Goal: Task Accomplishment & Management: Manage account settings

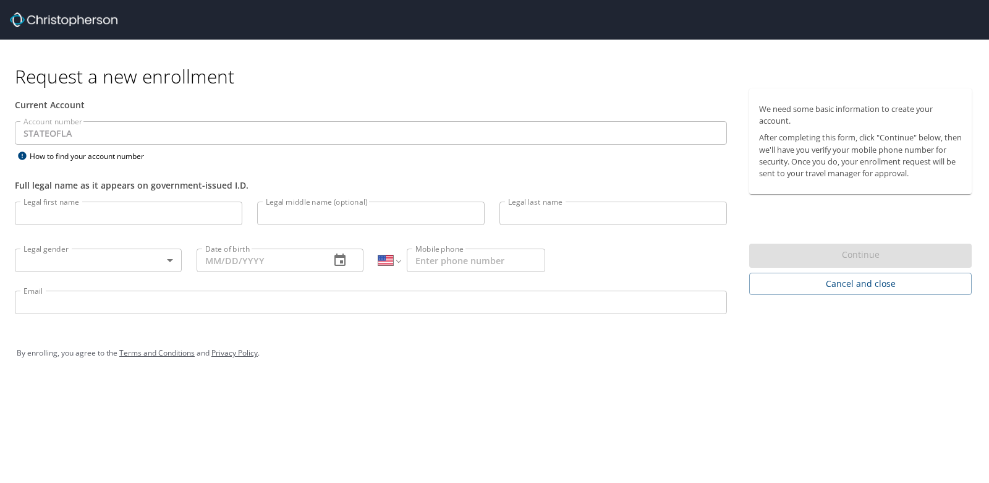
select select "US"
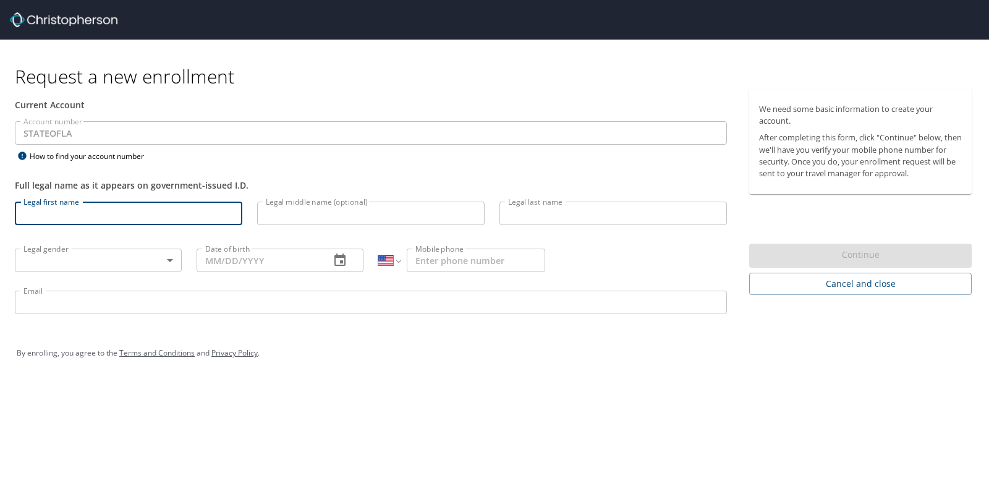
click at [68, 213] on input "Legal first name" at bounding box center [129, 213] width 228 height 23
type input "Brandon"
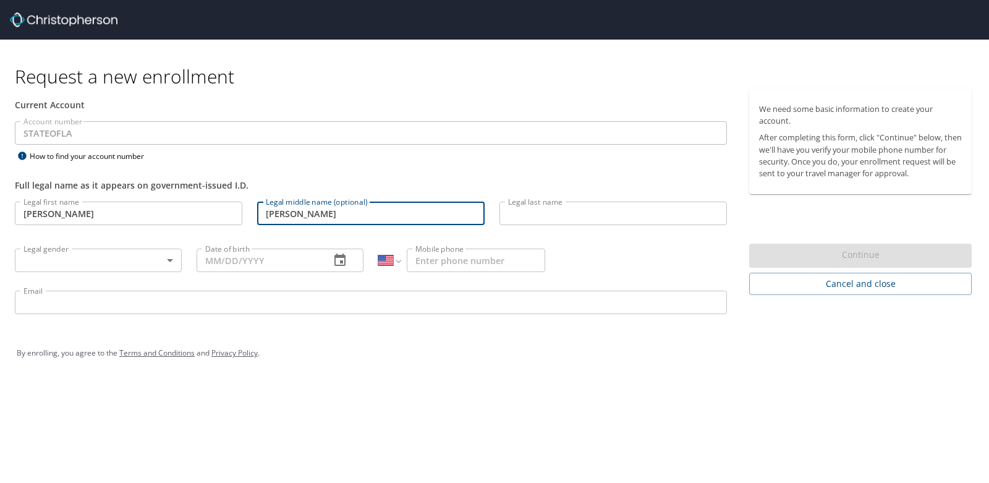
type input "Michael"
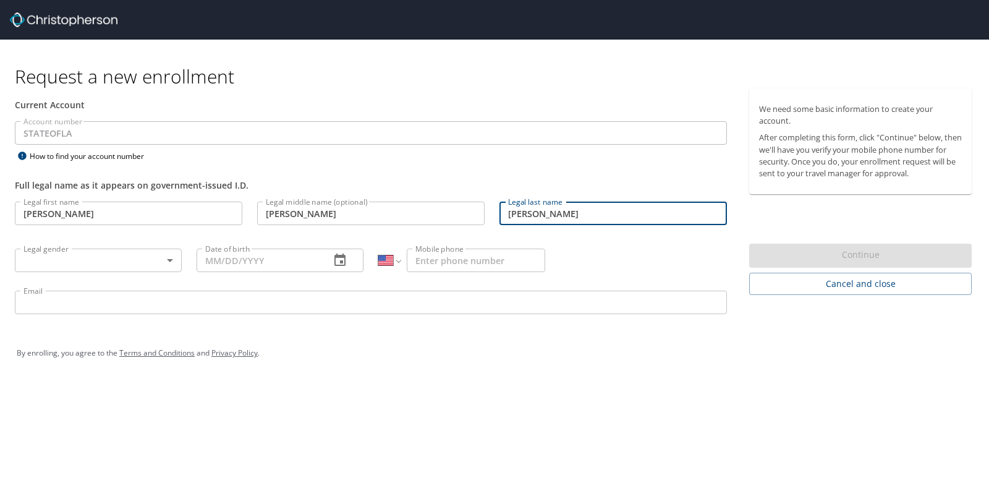
type input "Allen"
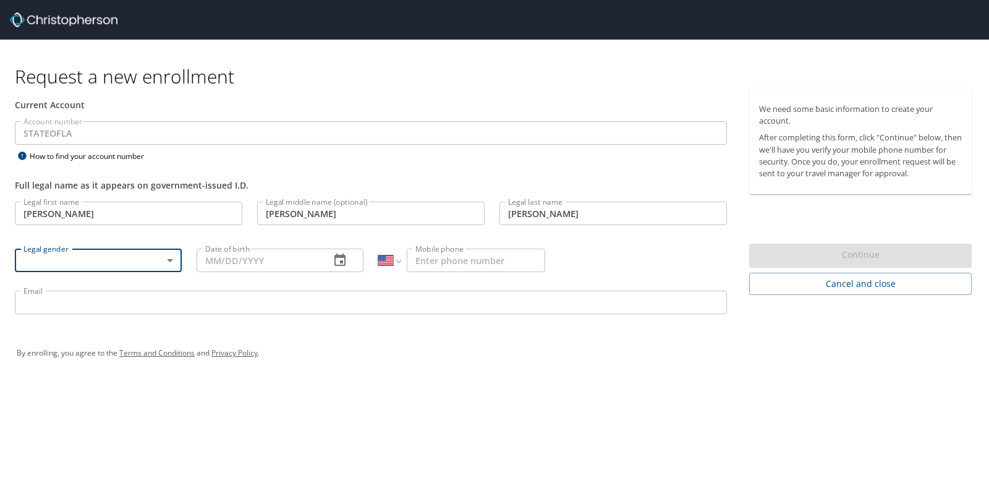
click at [151, 257] on body "Request a new enrollment Current Account Account number STATEOFLA Account numbe…" at bounding box center [494, 241] width 989 height 483
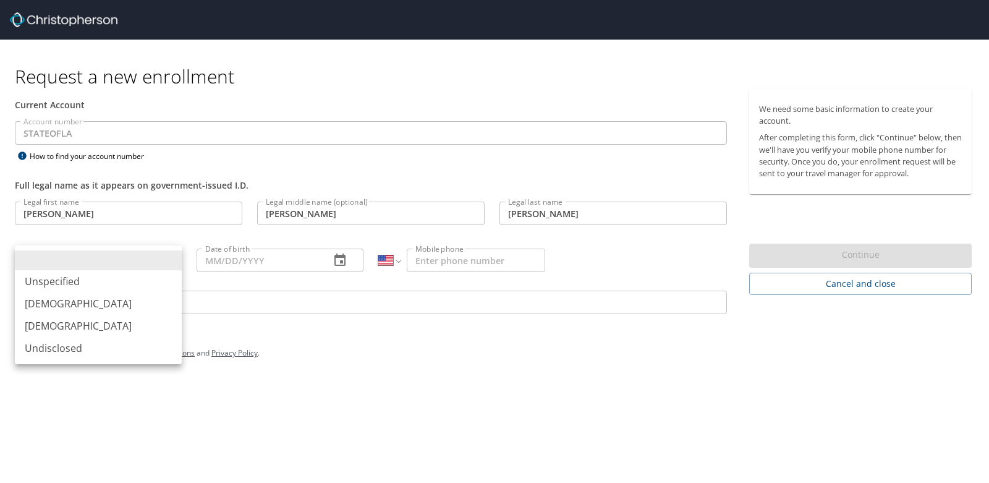
click at [60, 304] on li "Male" at bounding box center [98, 303] width 167 height 22
type input "Male"
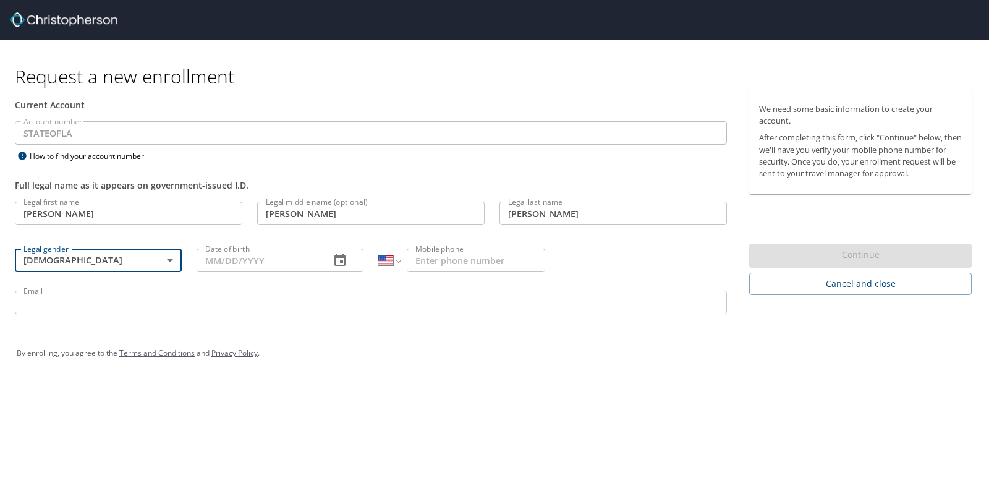
click at [257, 260] on input "Date of birth" at bounding box center [259, 260] width 124 height 23
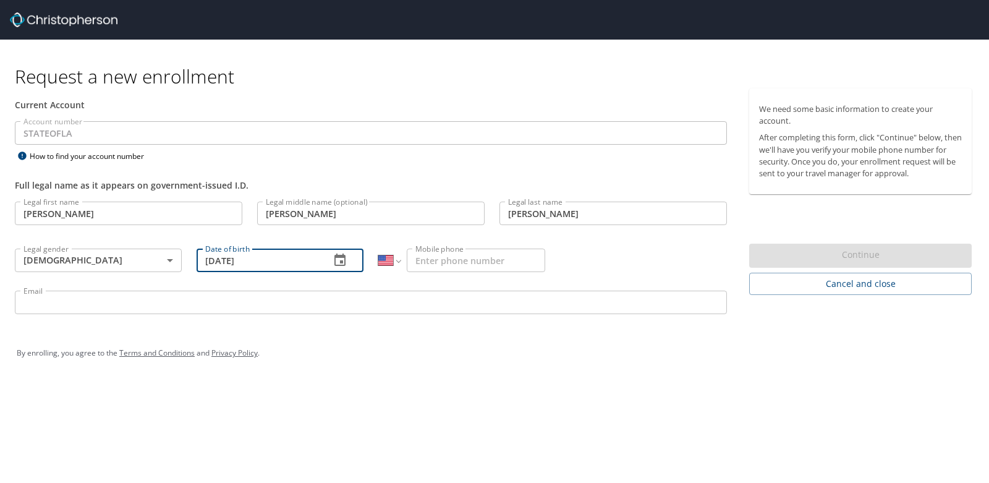
type input "08/31/1992"
click at [445, 265] on input "Mobile phone" at bounding box center [476, 260] width 138 height 23
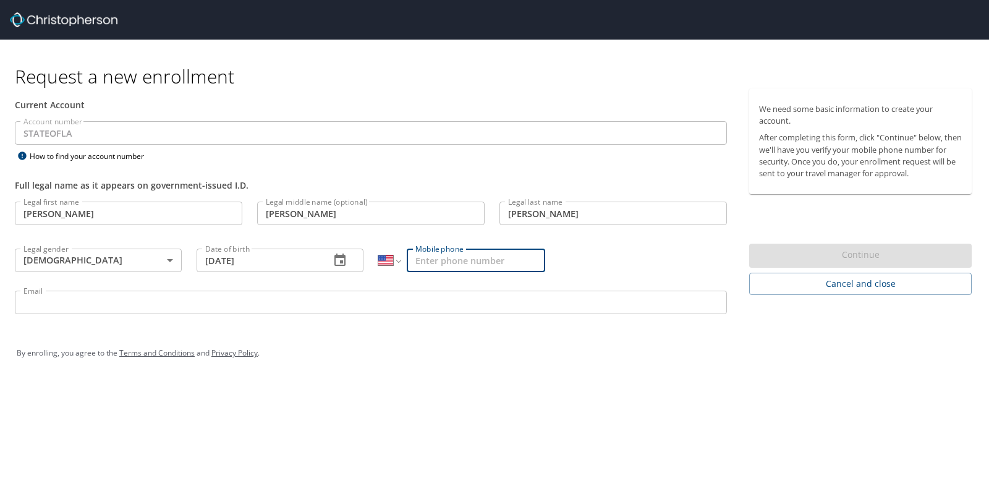
type input "[PHONE_NUMBER]"
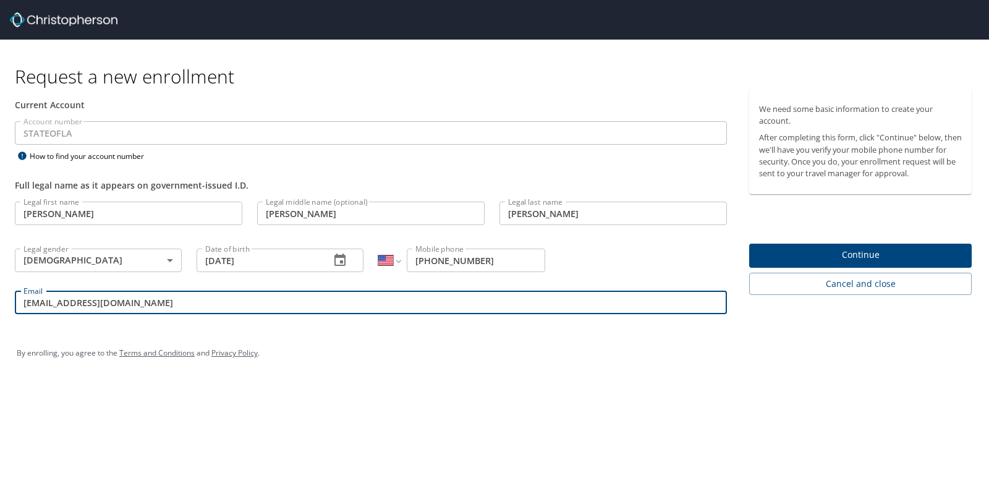
drag, startPoint x: 132, startPoint y: 304, endPoint x: 0, endPoint y: 299, distance: 131.8
click at [0, 301] on div "Current Account Account number STATEOFLA Account number How to find your accoun…" at bounding box center [371, 206] width 742 height 237
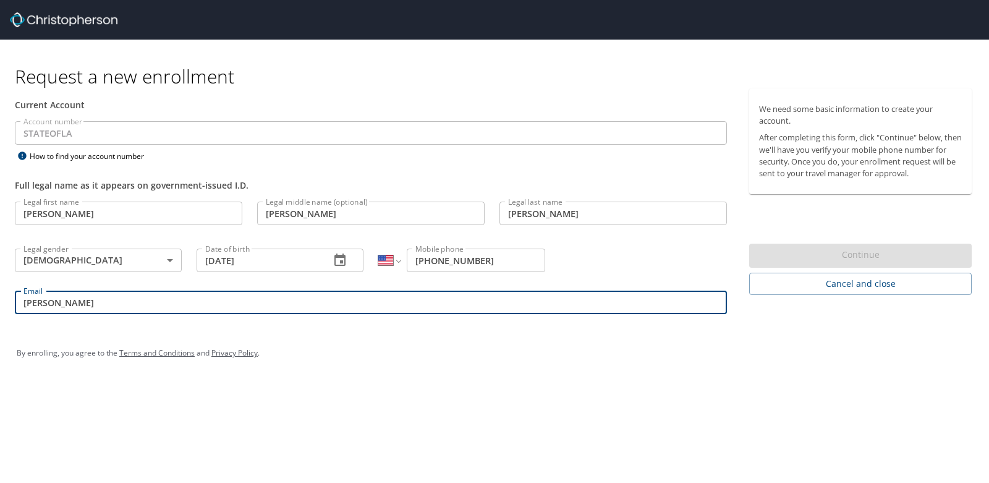
type input "Brandon.Allen@la.gov"
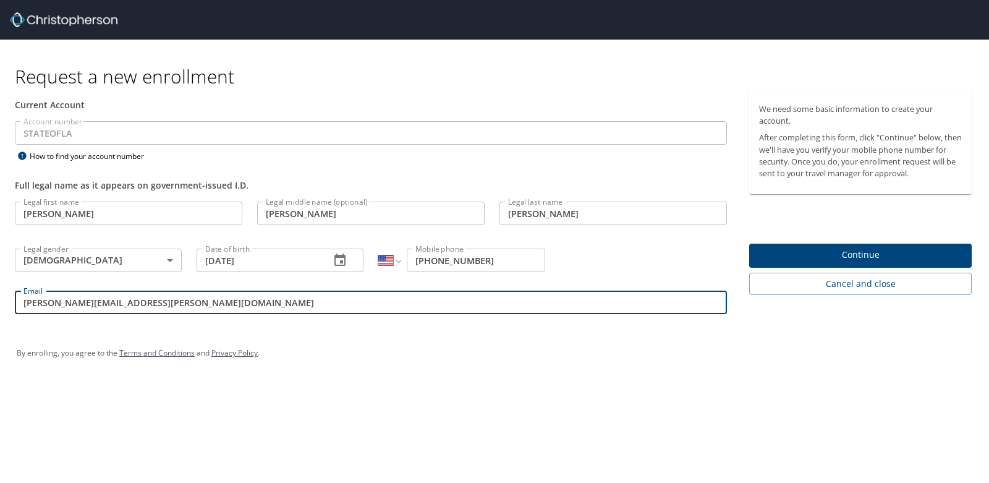
click at [818, 252] on span "Continue" at bounding box center [860, 254] width 203 height 15
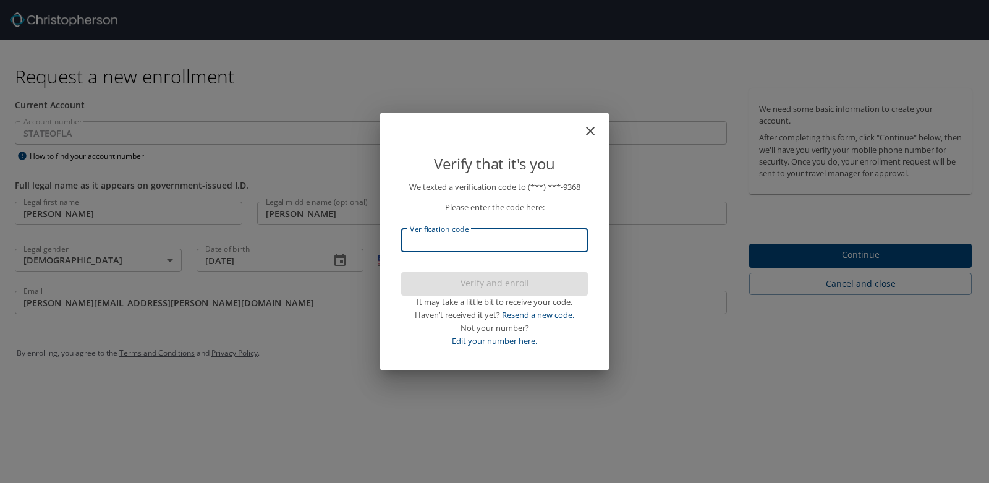
click at [465, 238] on input "Verification code" at bounding box center [494, 240] width 187 height 23
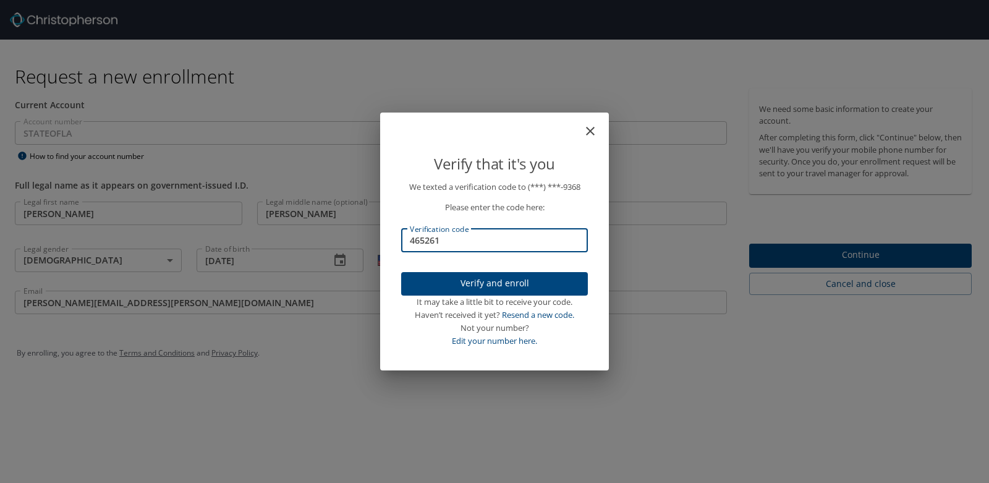
type input "465261"
click at [506, 288] on span "Verify and enroll" at bounding box center [494, 283] width 167 height 15
click at [829, 250] on div "Verify that it's you We texted a verification code to (***) ***- 9368 Please en…" at bounding box center [494, 241] width 989 height 483
click at [850, 255] on div "Verify that it's you We texted a verification code to (***) ***- 9368 Please en…" at bounding box center [494, 241] width 989 height 483
click at [583, 268] on p "We texted a verification code to (***) ***- 9368 Please enter the code here: Ve…" at bounding box center [494, 264] width 187 height 166
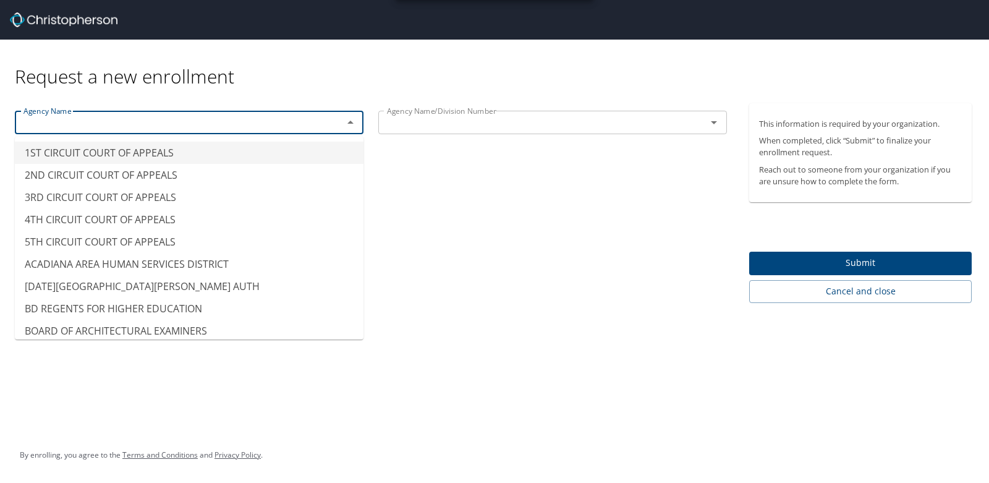
click at [275, 128] on input "text" at bounding box center [171, 122] width 305 height 16
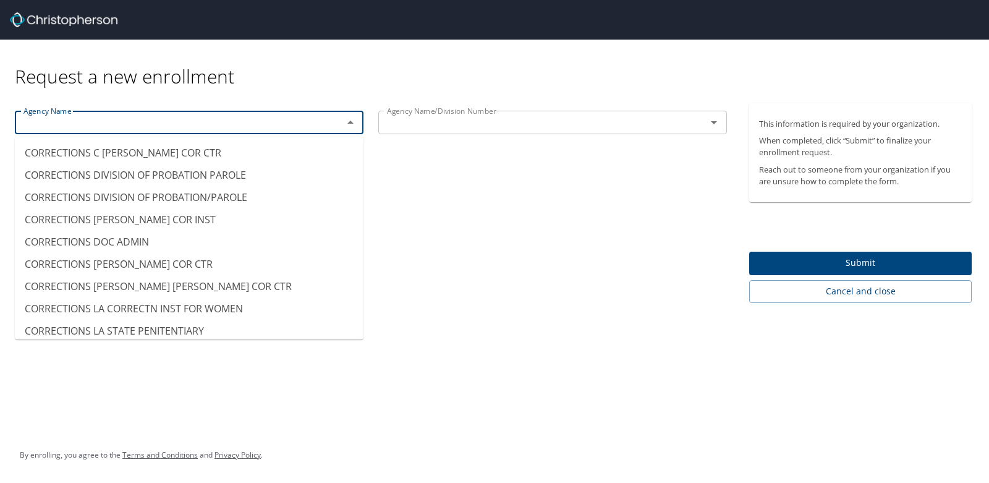
scroll to position [1247, 0]
click at [154, 192] on li "CORRECTIONS DIVISION OF PROBATION/PAROLE" at bounding box center [189, 196] width 349 height 22
type input "CORRECTIONS DIVISION OF PROBATION/PAROLE"
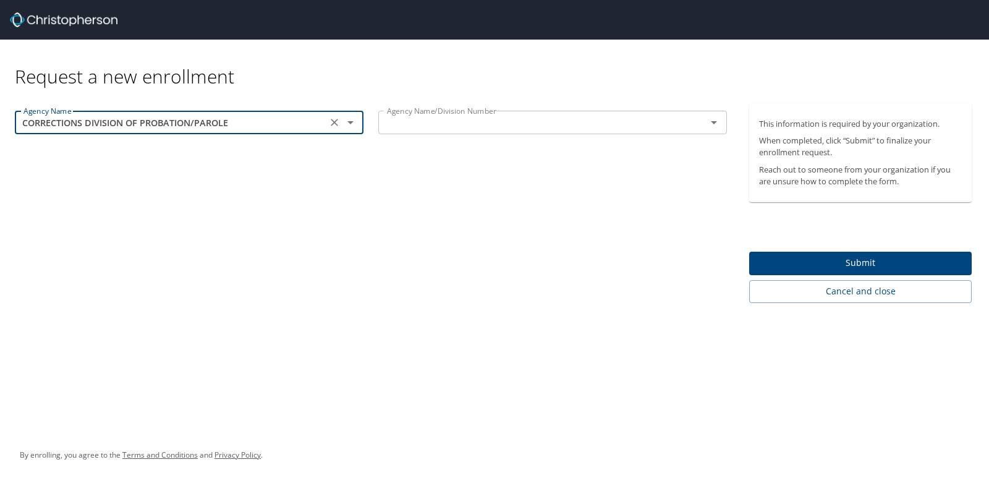
click at [445, 124] on input "text" at bounding box center [534, 122] width 305 height 16
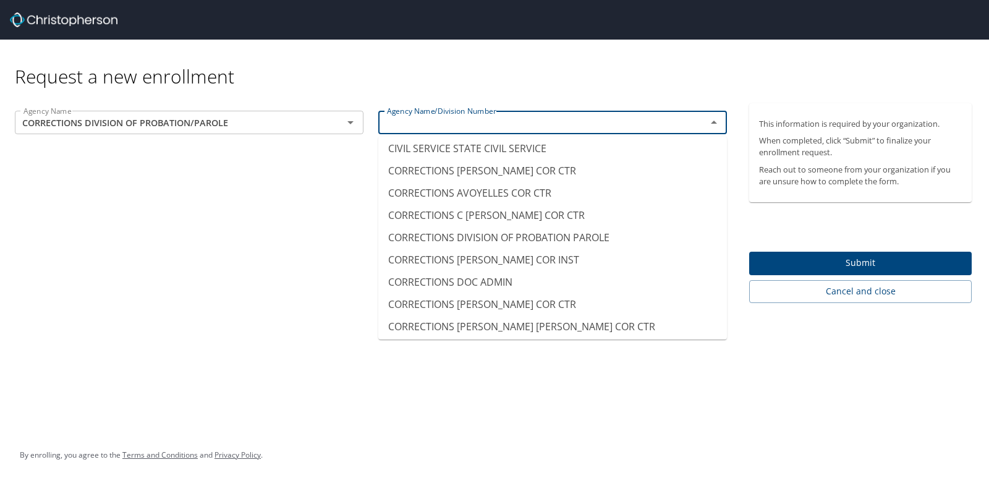
scroll to position [1186, 0]
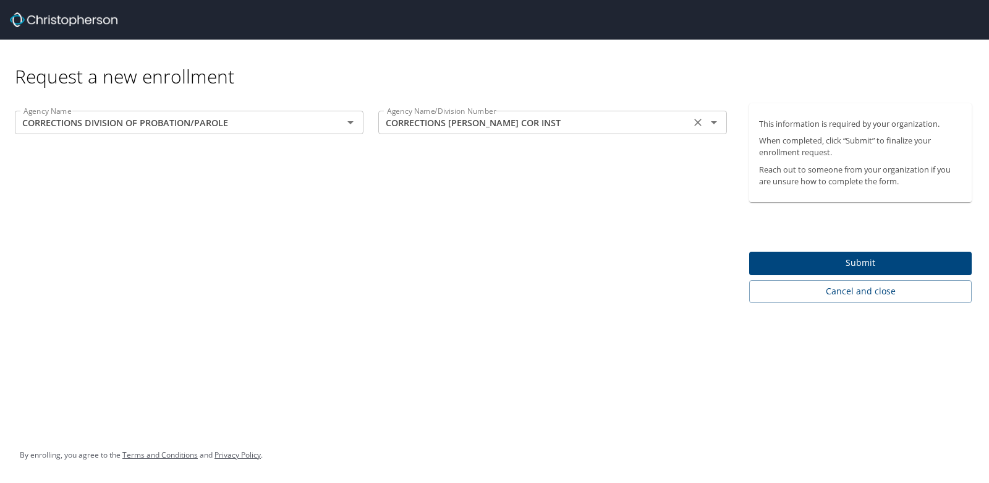
click at [480, 126] on input "CORRECTIONS DIXON COR INST" at bounding box center [534, 122] width 305 height 16
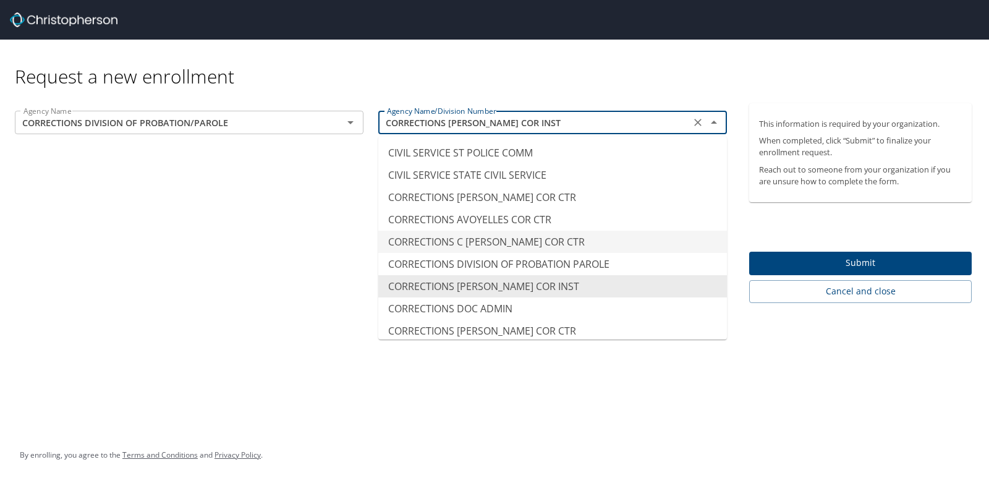
scroll to position [1178, 0]
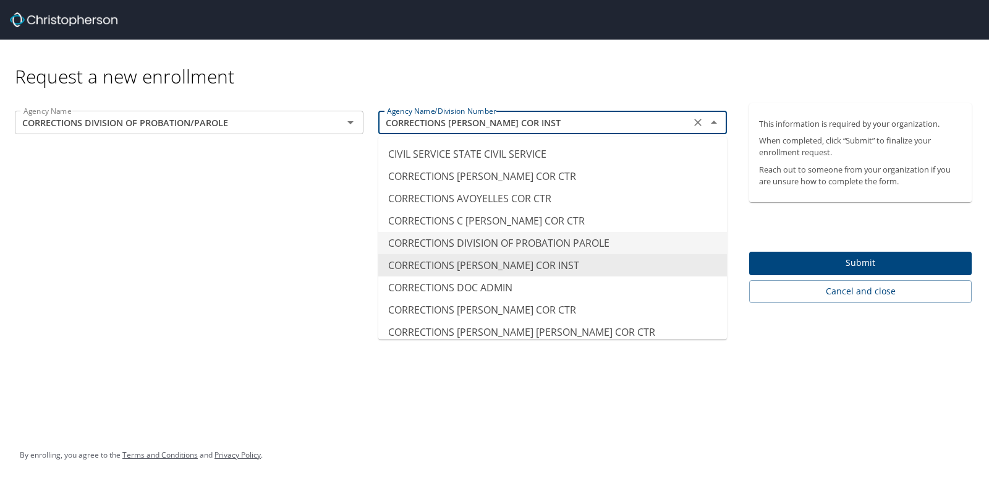
click at [496, 247] on li "CORRECTIONS DIVISION OF PROBATION PAROLE" at bounding box center [552, 243] width 349 height 22
type input "CORRECTIONS DIVISION OF PROBATION PAROLE"
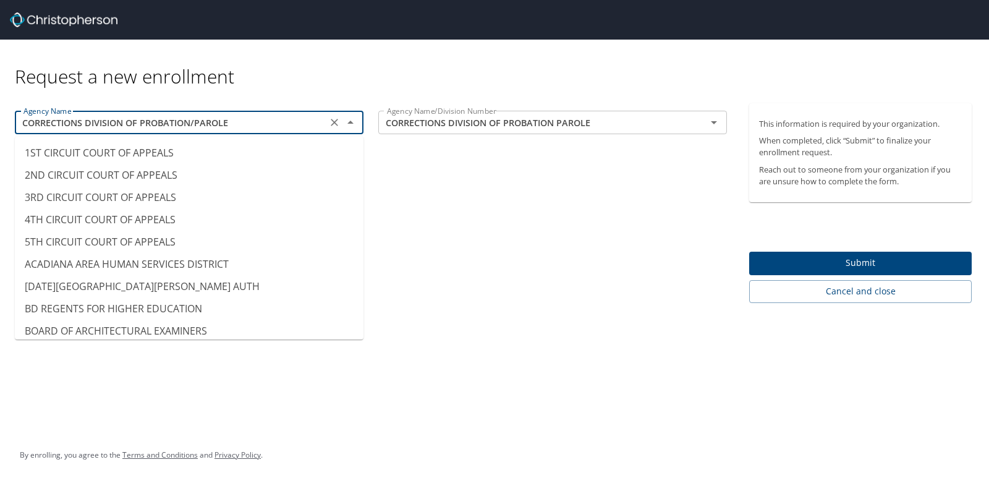
click at [278, 126] on input "CORRECTIONS DIVISION OF PROBATION/PAROLE" at bounding box center [171, 122] width 305 height 16
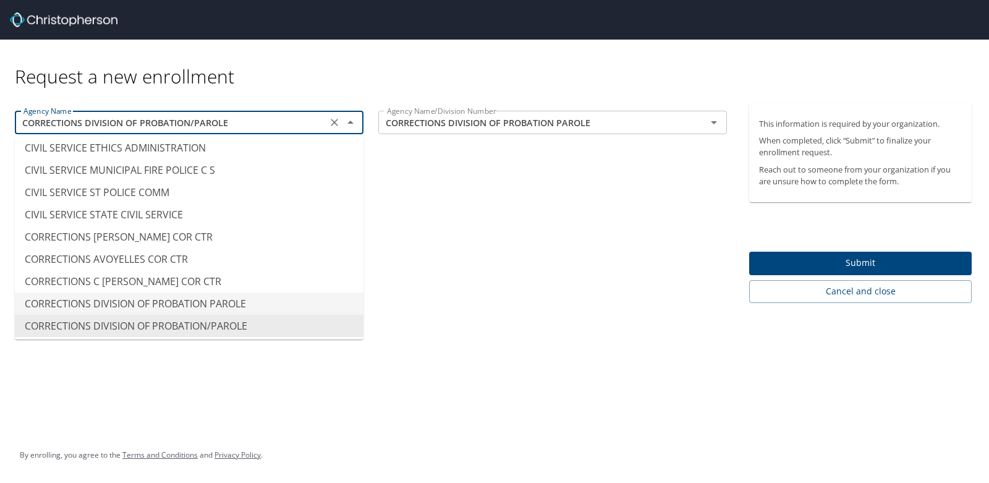
click at [218, 297] on li "CORRECTIONS DIVISION OF PROBATION PAROLE" at bounding box center [189, 303] width 349 height 22
type input "CORRECTIONS DIVISION OF PROBATION PAROLE"
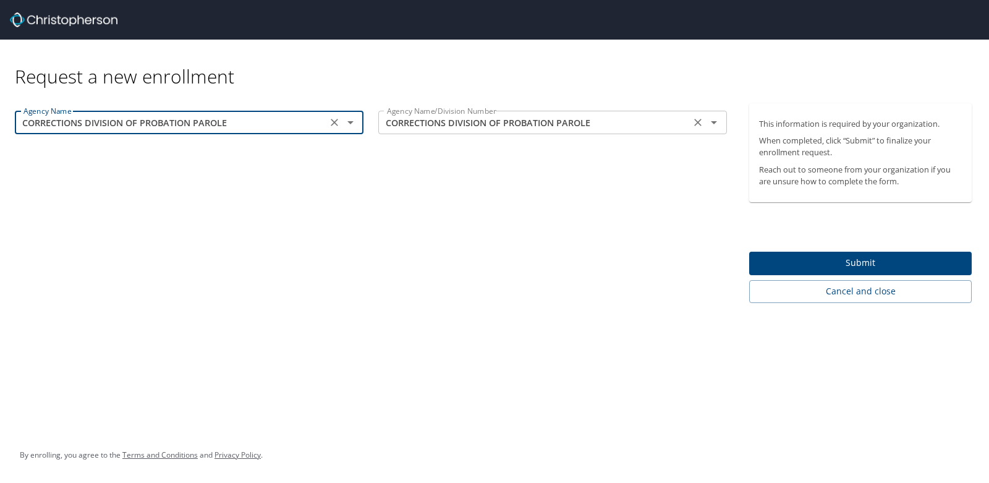
click at [478, 123] on input "CORRECTIONS DIVISION OF PROBATION PAROLE" at bounding box center [534, 122] width 305 height 16
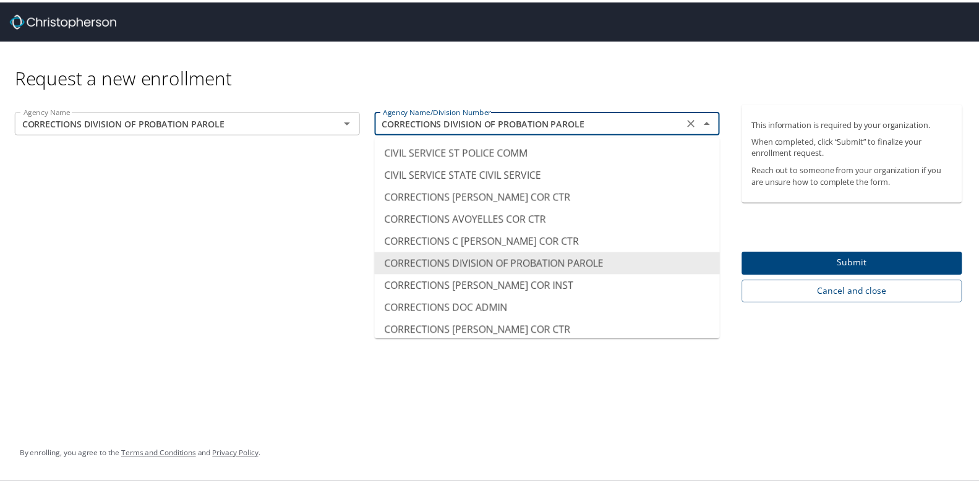
scroll to position [1156, 0]
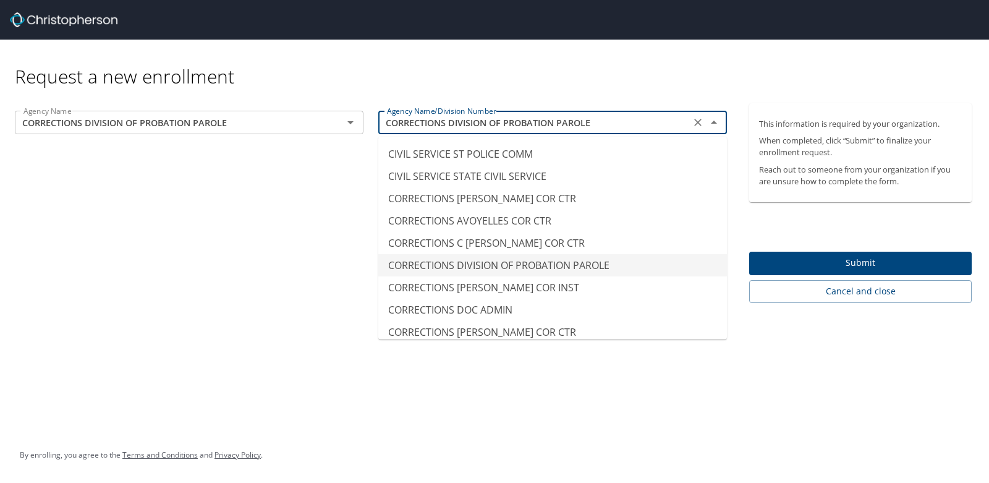
click at [517, 265] on li "CORRECTIONS DIVISION OF PROBATION PAROLE" at bounding box center [552, 265] width 349 height 22
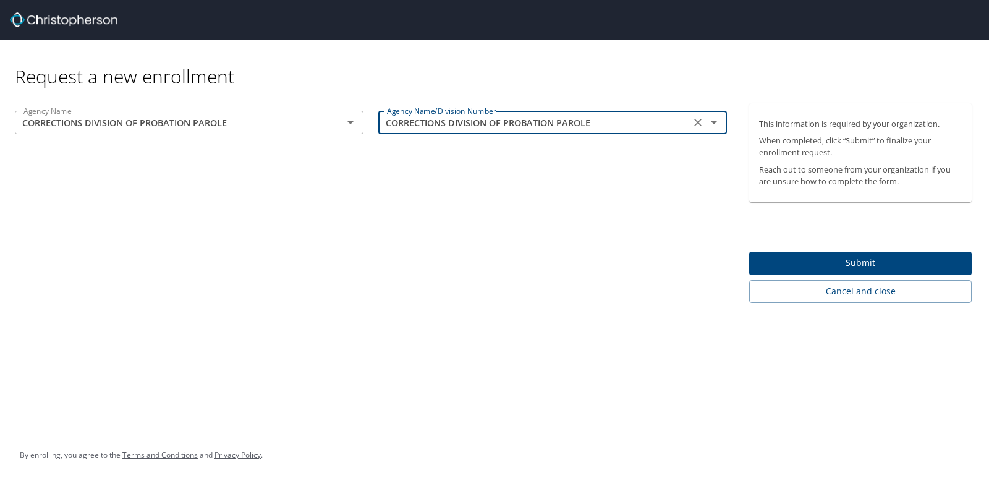
click at [804, 263] on span "Submit" at bounding box center [860, 262] width 203 height 15
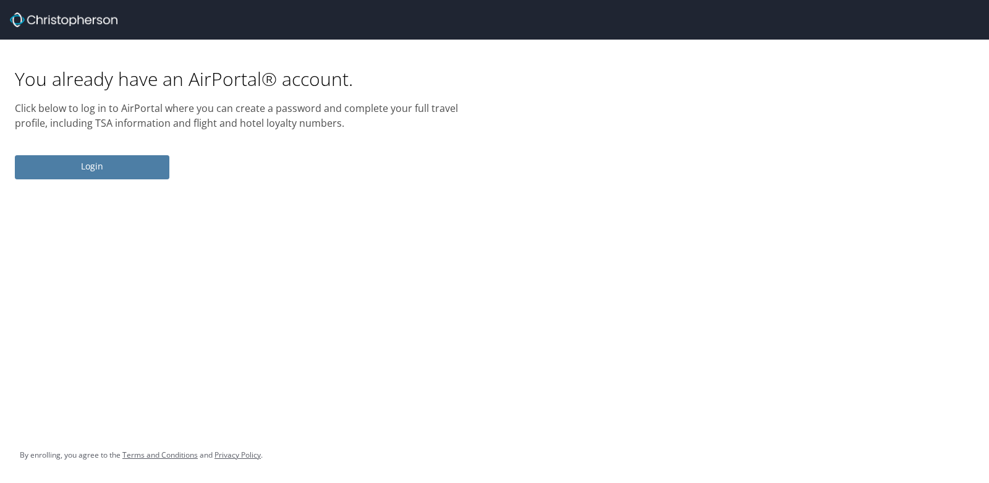
click at [135, 163] on span "Login" at bounding box center [92, 166] width 135 height 15
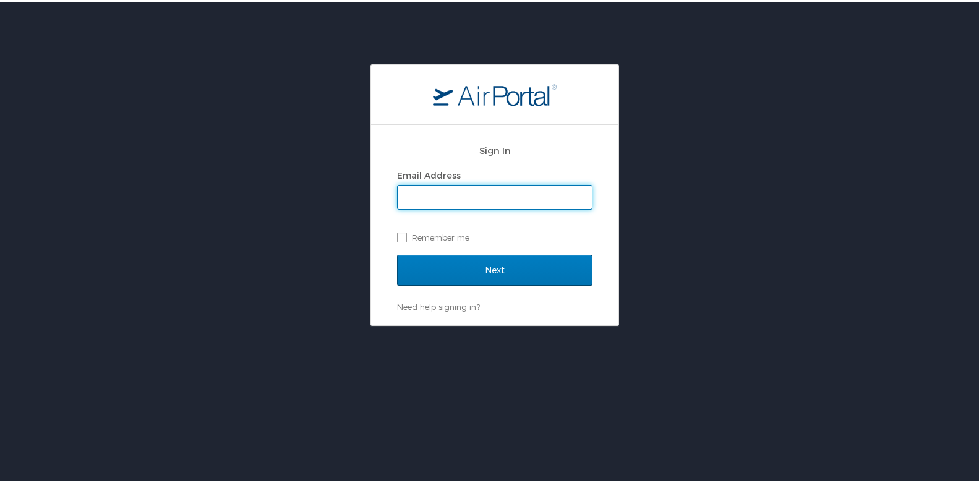
click at [398, 194] on input "Email Address" at bounding box center [495, 194] width 194 height 23
type input "Brandon.Allen@la.gov"
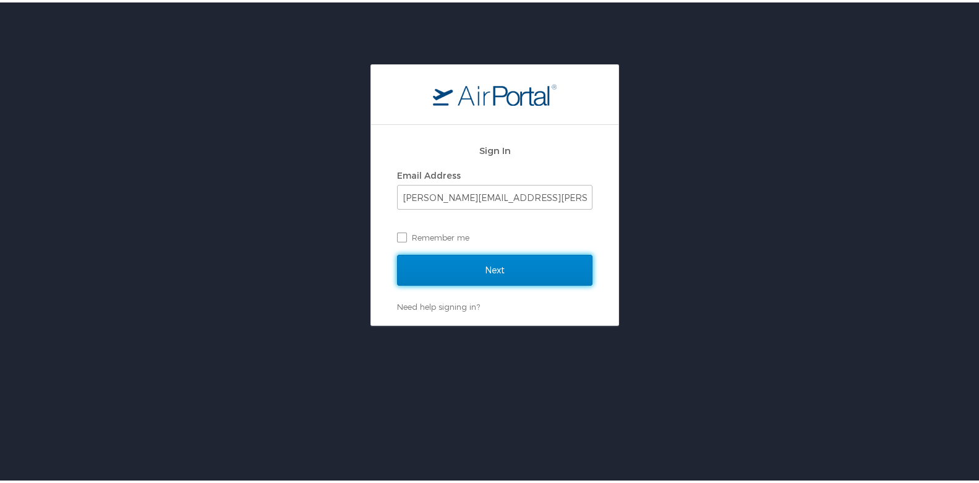
click at [444, 267] on input "Next" at bounding box center [494, 267] width 195 height 31
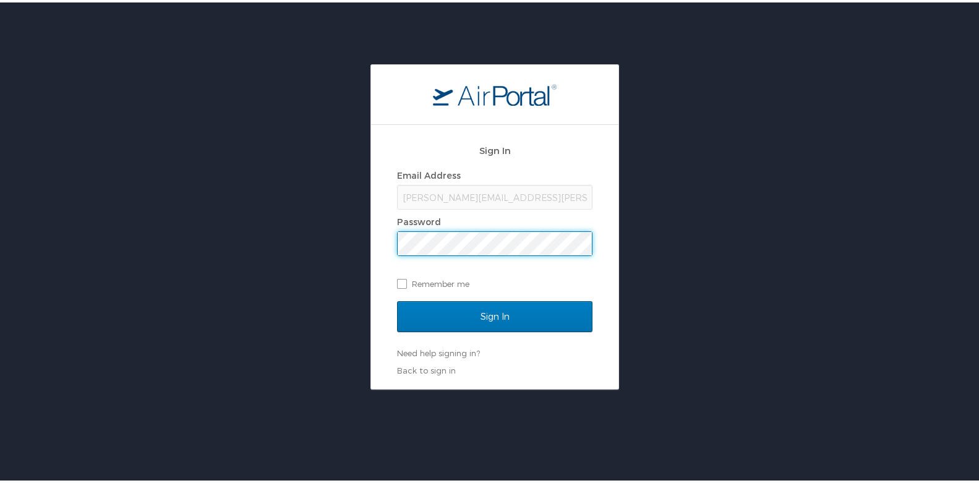
click at [397, 299] on input "Sign In" at bounding box center [494, 314] width 195 height 31
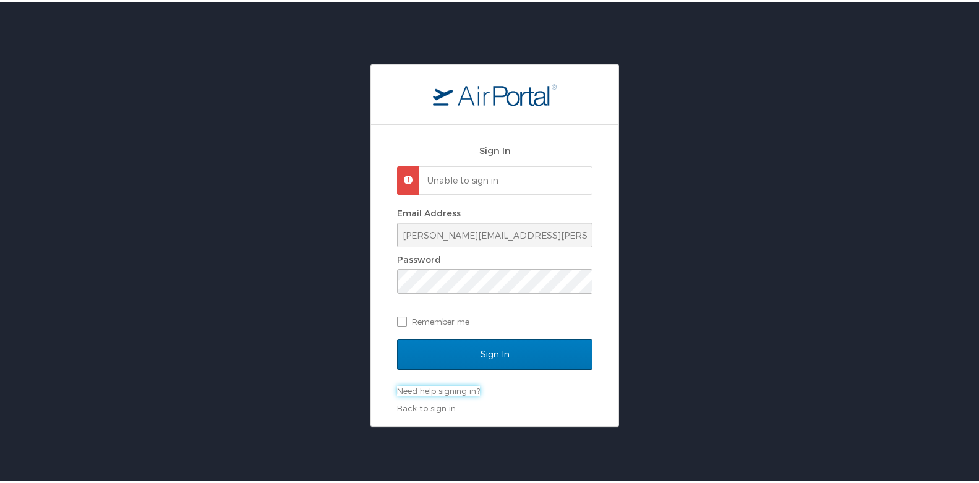
click at [427, 389] on link "Need help signing in?" at bounding box center [438, 388] width 83 height 10
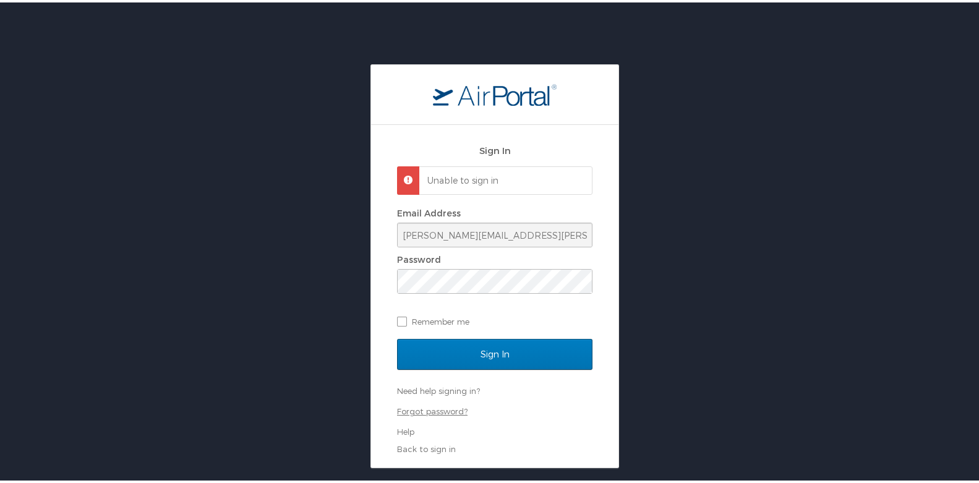
click at [422, 407] on link "Forgot password?" at bounding box center [432, 409] width 70 height 10
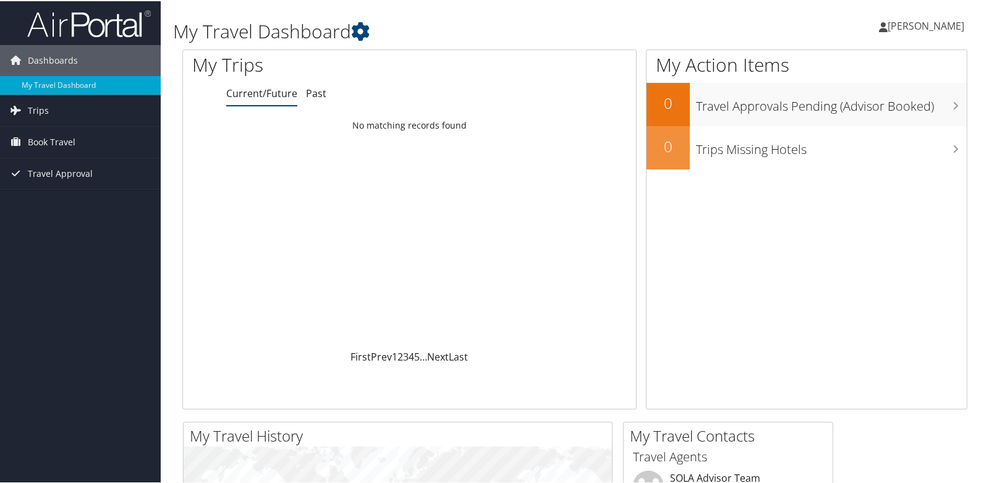
click at [913, 30] on span "[PERSON_NAME]" at bounding box center [926, 25] width 77 height 14
click at [877, 70] on link "My Settings" at bounding box center [893, 67] width 138 height 21
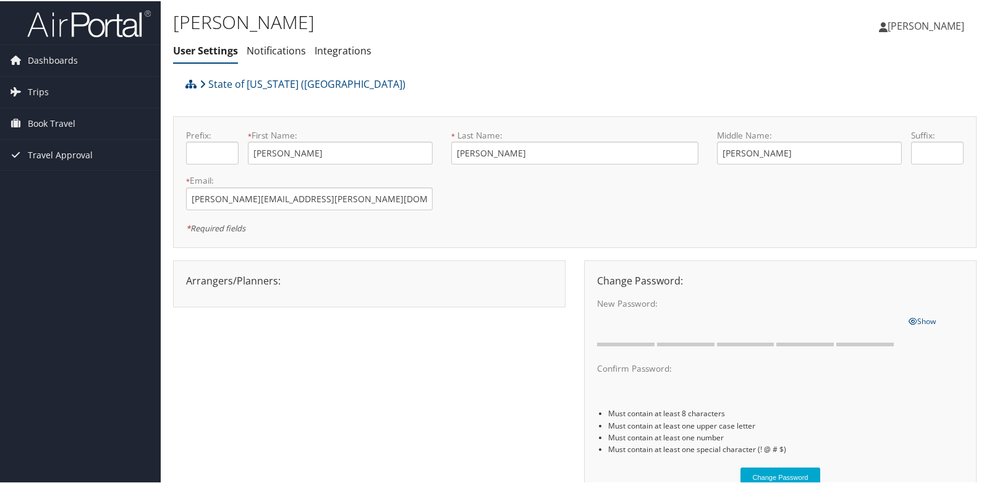
click at [901, 33] on link "[PERSON_NAME]" at bounding box center [928, 24] width 98 height 37
click at [872, 82] on link "Travel Agency Contacts" at bounding box center [893, 89] width 138 height 21
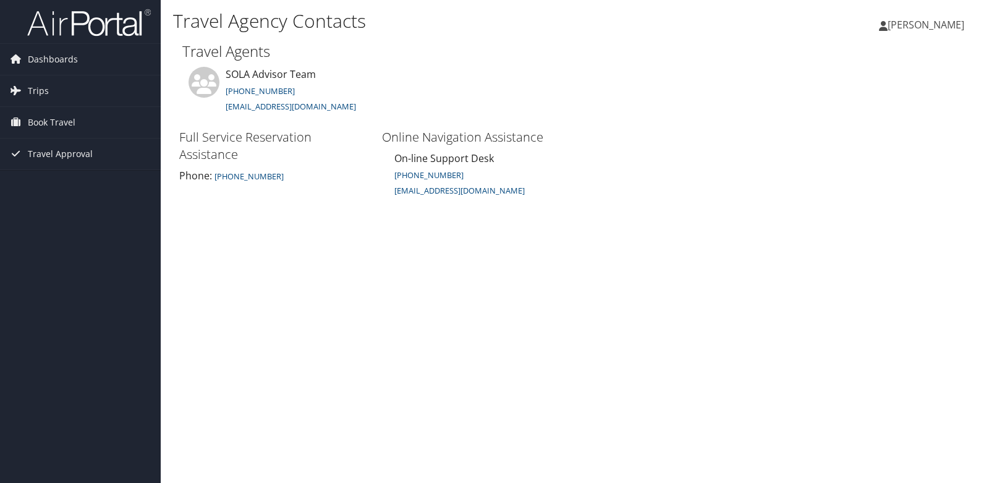
click at [936, 24] on span "[PERSON_NAME]" at bounding box center [926, 25] width 77 height 14
click at [865, 108] on link "View Travel Profile" at bounding box center [895, 110] width 138 height 21
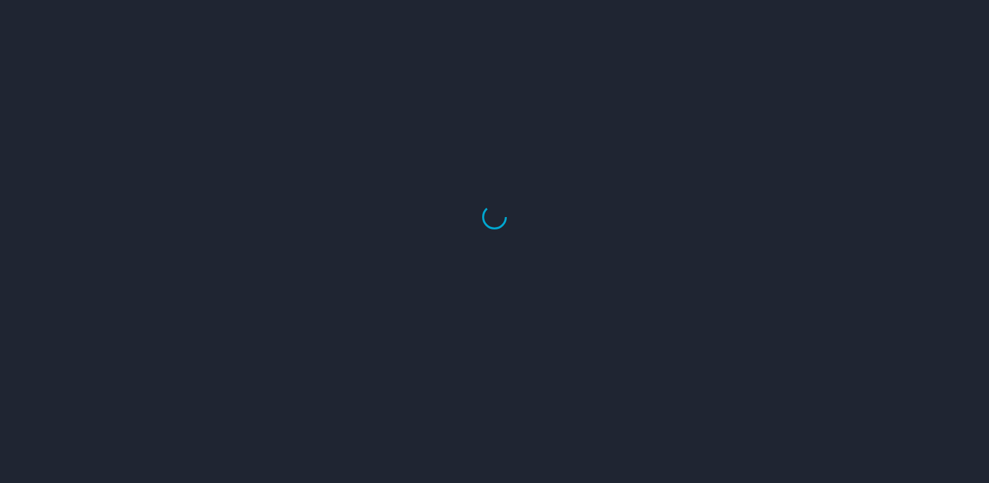
select select "US"
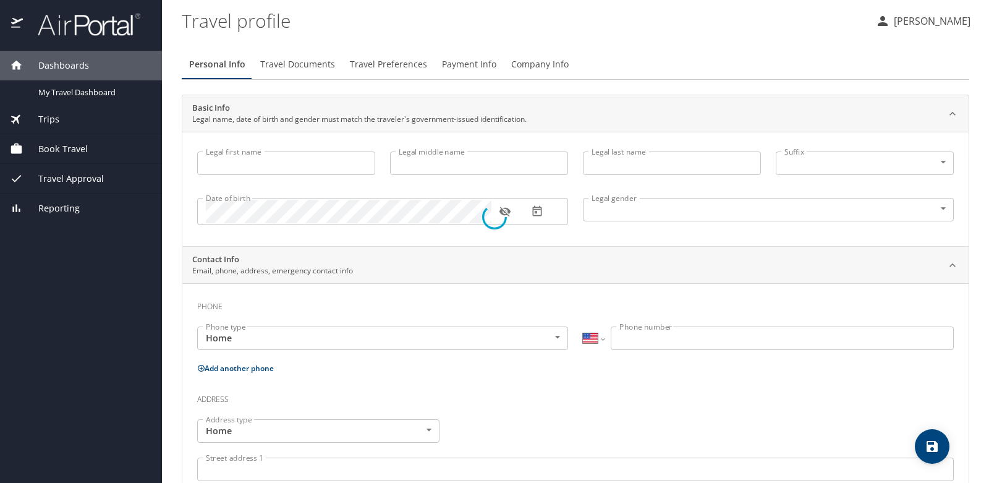
type input "[PERSON_NAME]"
type input "[DEMOGRAPHIC_DATA]"
select select "US"
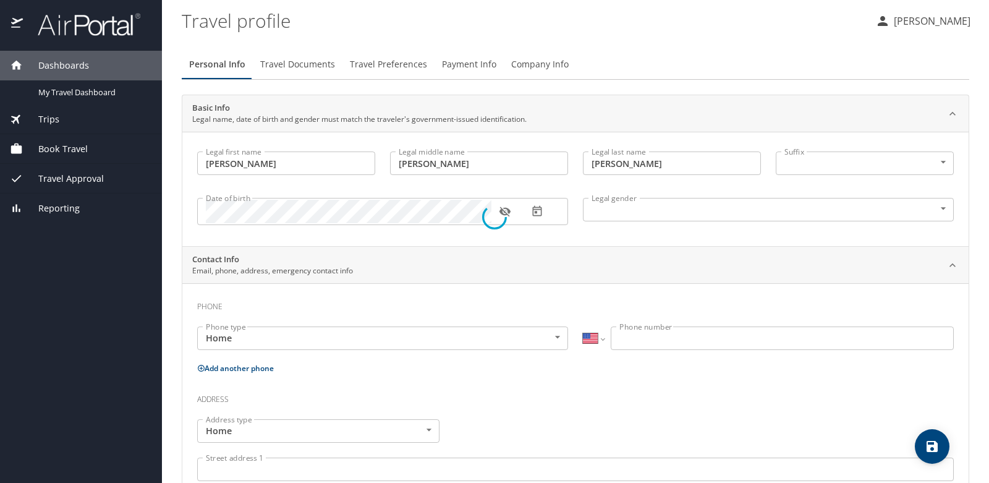
select select "US"
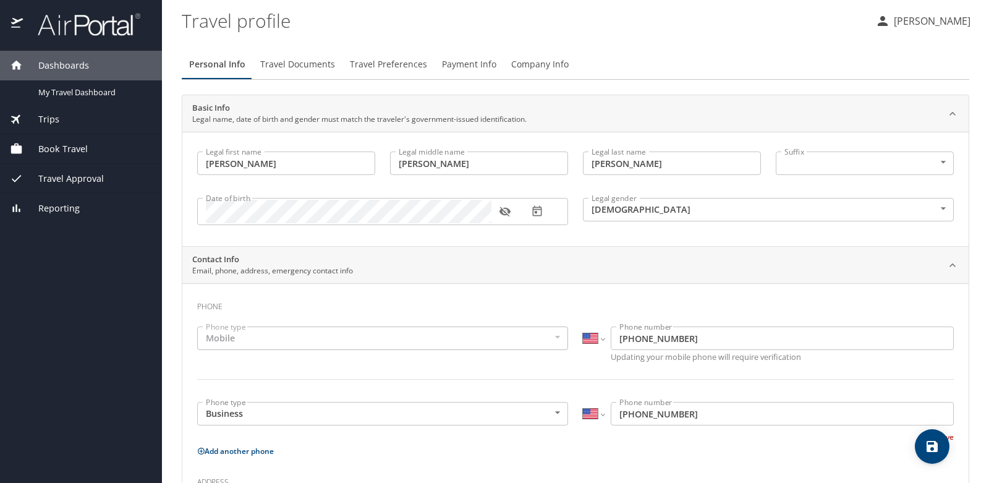
click at [308, 67] on span "Travel Documents" at bounding box center [297, 64] width 75 height 15
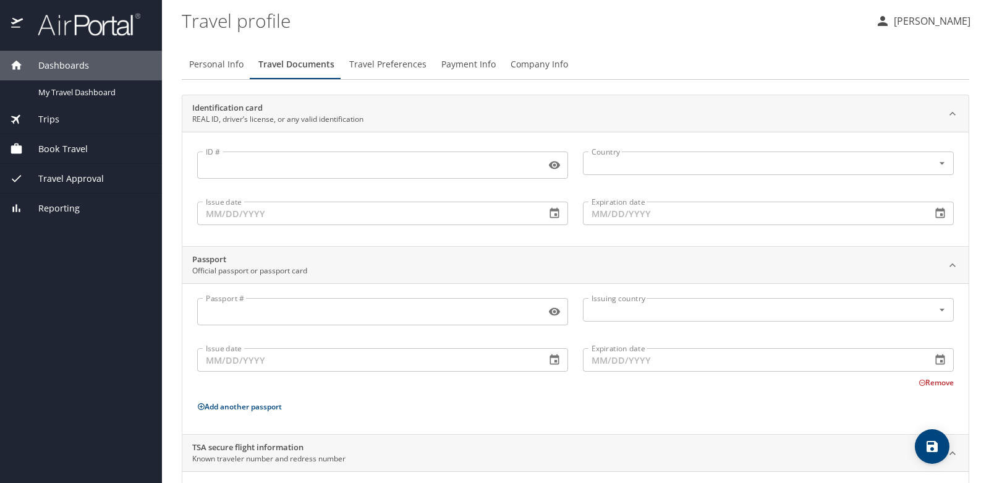
click at [221, 69] on span "Personal Info" at bounding box center [216, 64] width 54 height 15
select select "US"
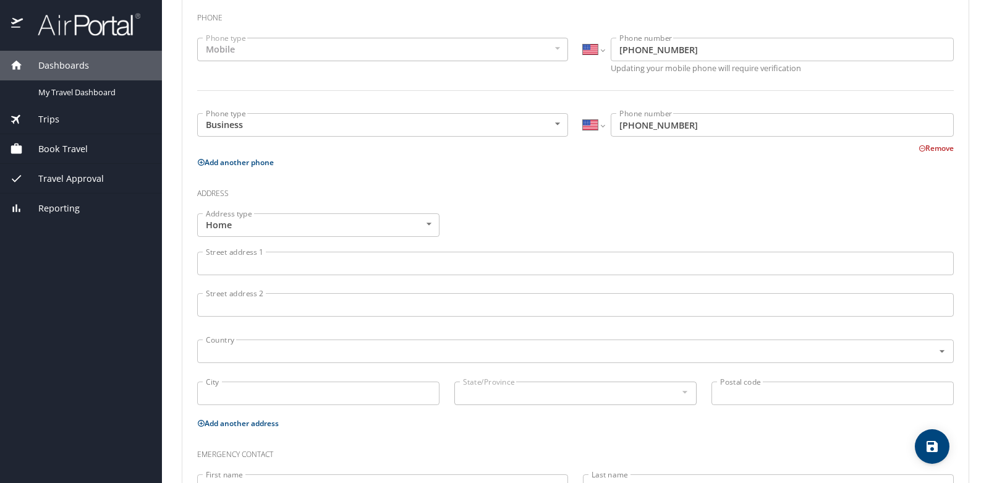
scroll to position [290, 0]
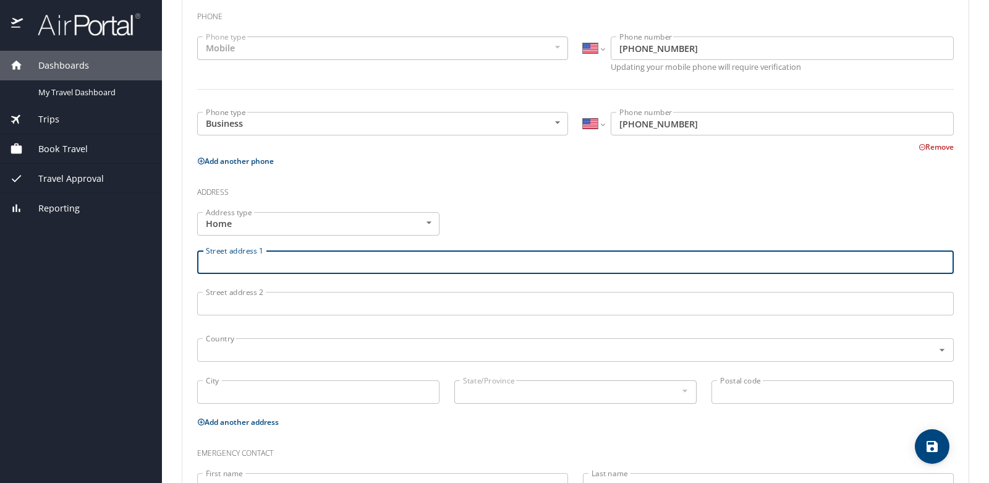
click at [254, 267] on input "Street address 1" at bounding box center [575, 261] width 757 height 23
type input "[STREET_ADDRESS]"
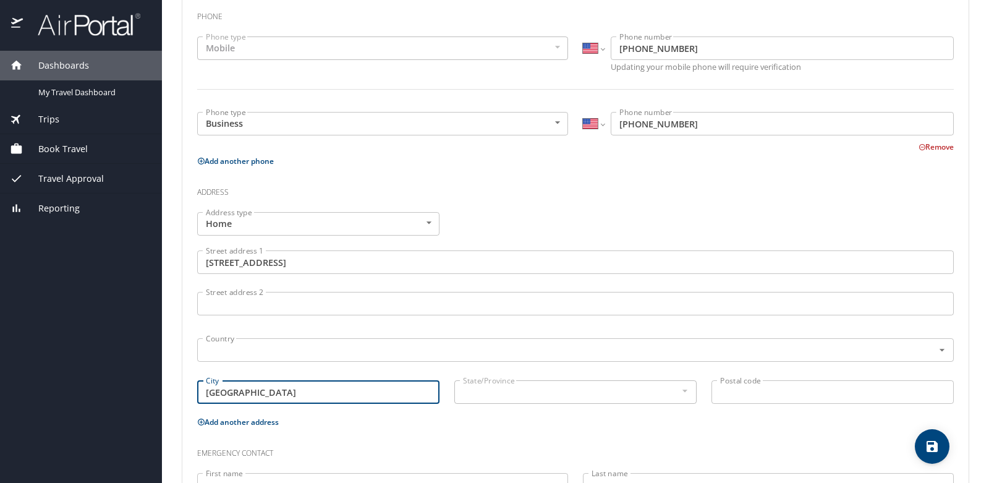
type input "[GEOGRAPHIC_DATA]"
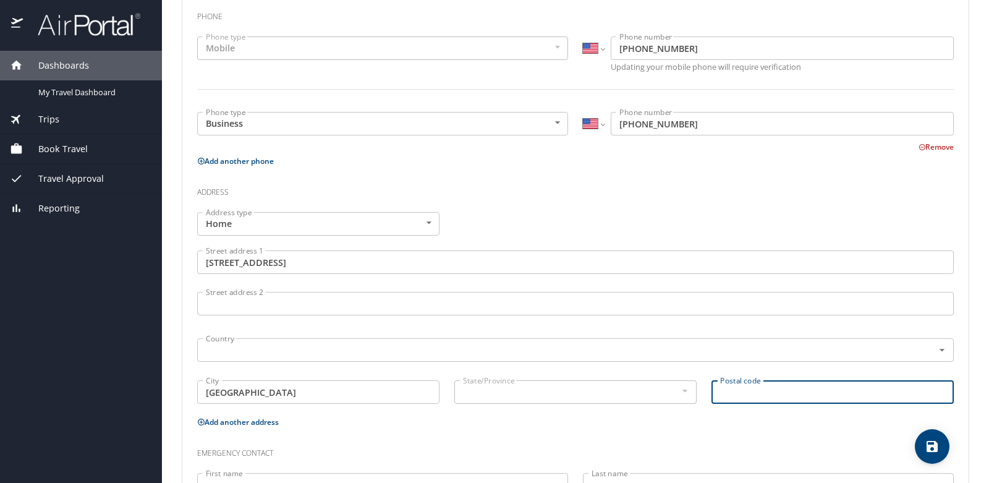
type input "l"
type input "70507"
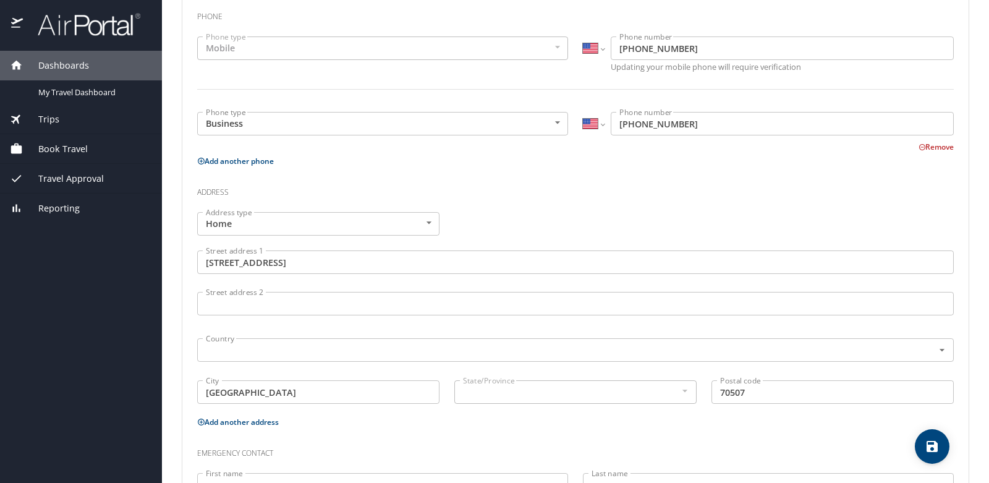
click at [474, 388] on input "text" at bounding box center [565, 392] width 215 height 16
click at [454, 355] on input "text" at bounding box center [557, 350] width 713 height 16
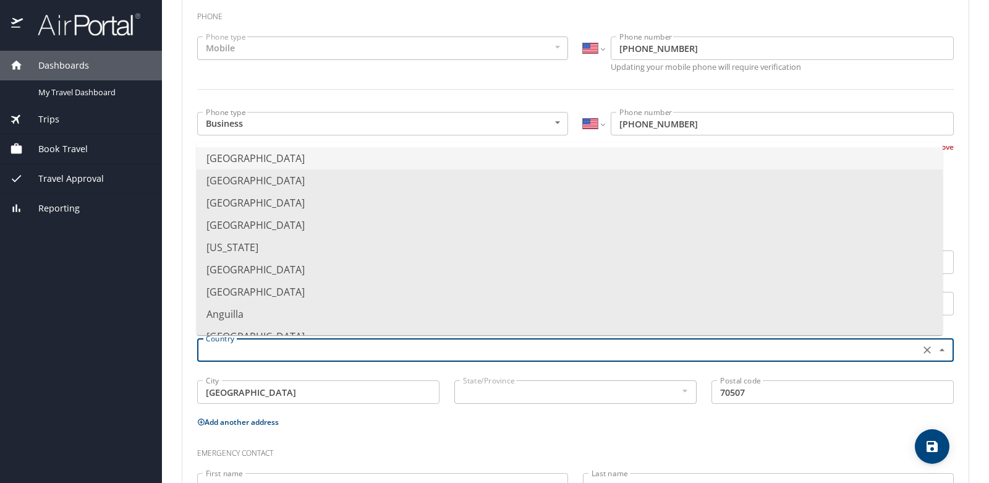
click at [311, 160] on li "[GEOGRAPHIC_DATA]" at bounding box center [570, 158] width 746 height 22
type input "[GEOGRAPHIC_DATA]"
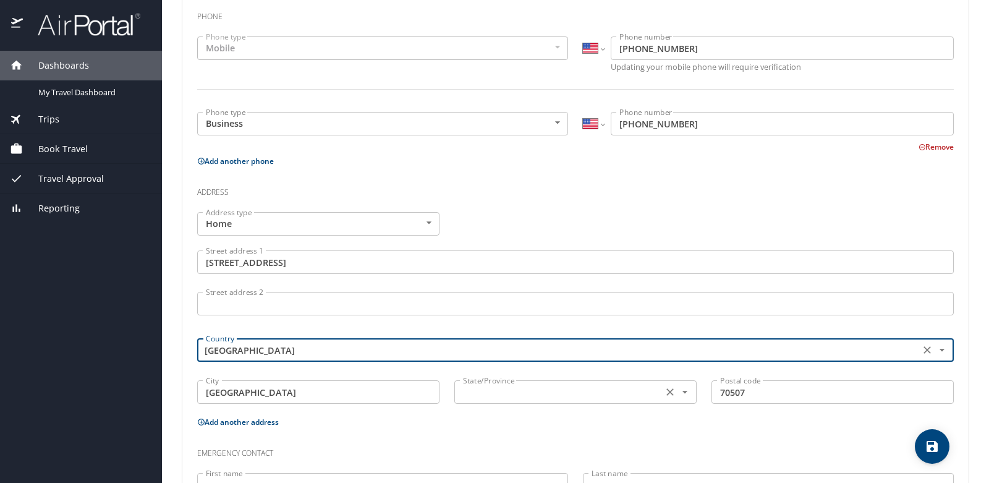
click at [505, 389] on input "text" at bounding box center [557, 392] width 198 height 16
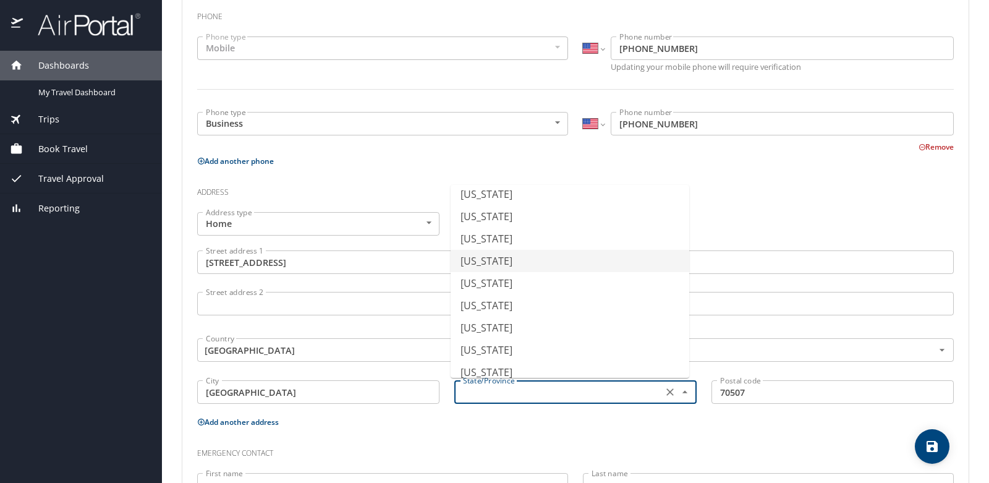
scroll to position [231, 0]
click at [480, 372] on li "[US_STATE]" at bounding box center [570, 370] width 239 height 22
type input "[US_STATE]"
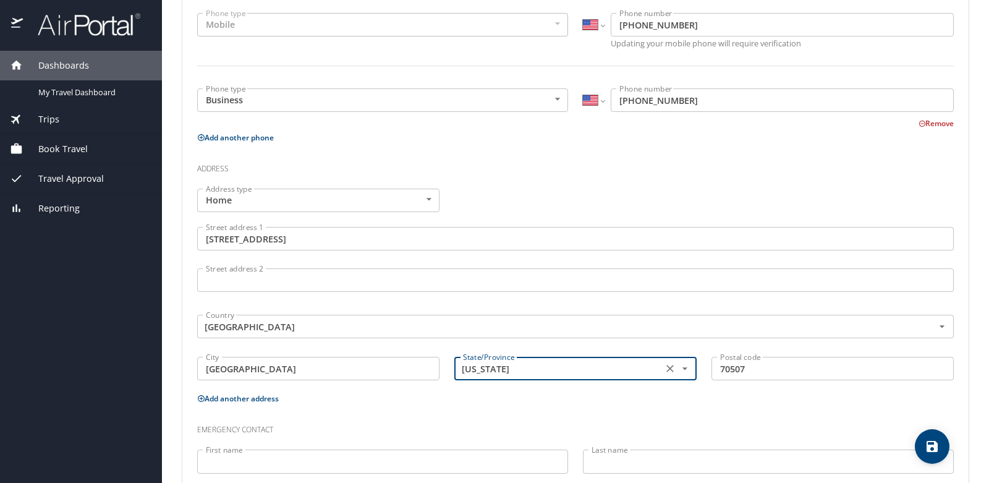
scroll to position [386, 0]
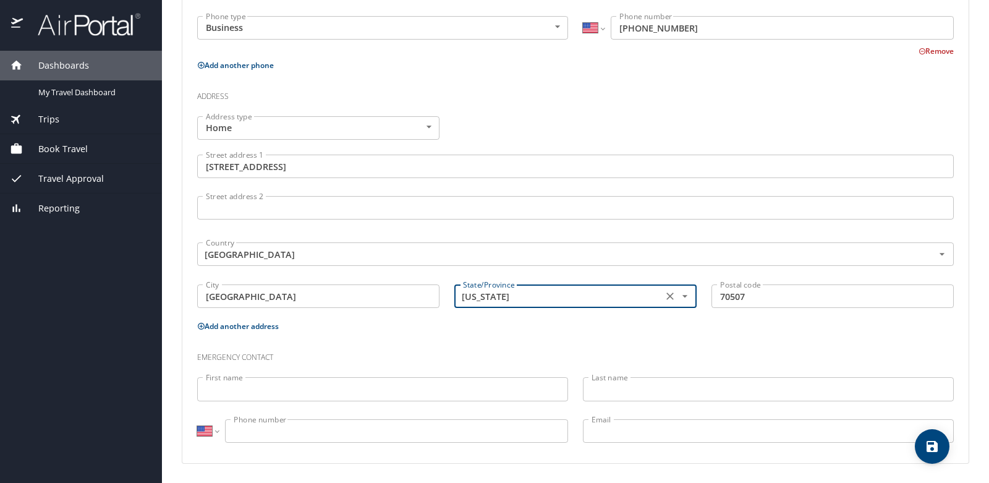
click at [297, 395] on input "First name" at bounding box center [382, 388] width 371 height 23
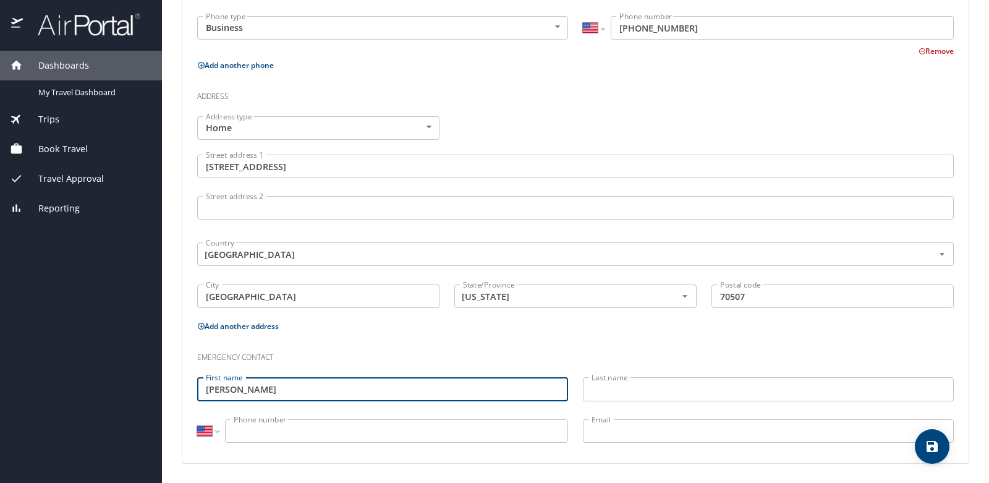
type input "[PERSON_NAME]"
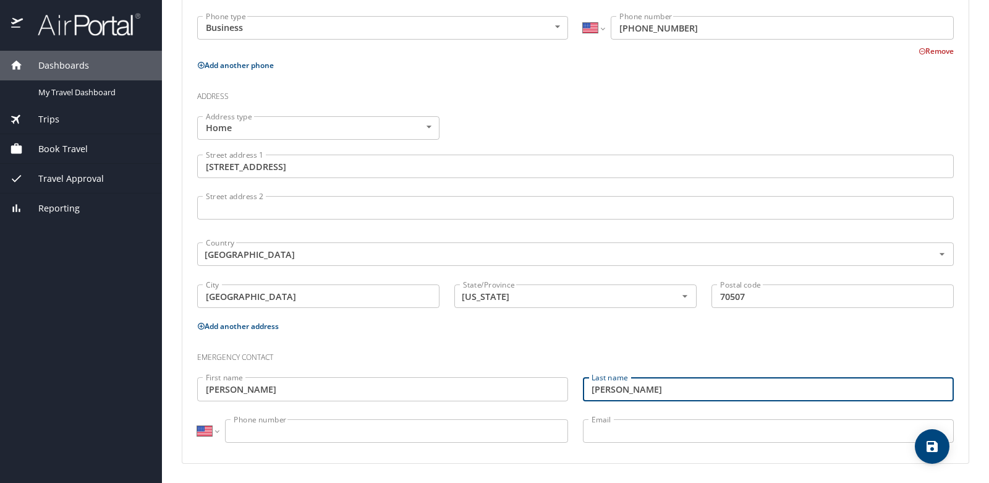
type input "[PERSON_NAME]"
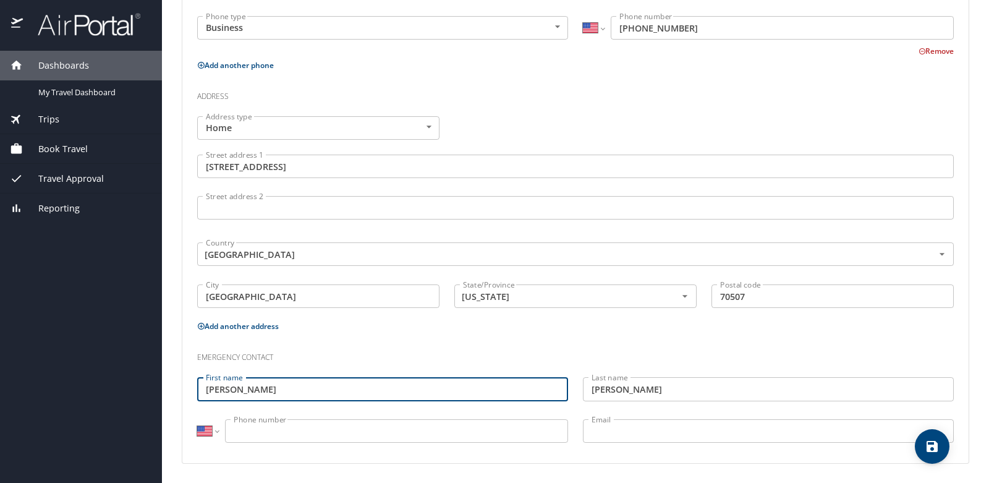
click at [279, 389] on input "[PERSON_NAME]" at bounding box center [382, 388] width 371 height 23
type input "Steante"
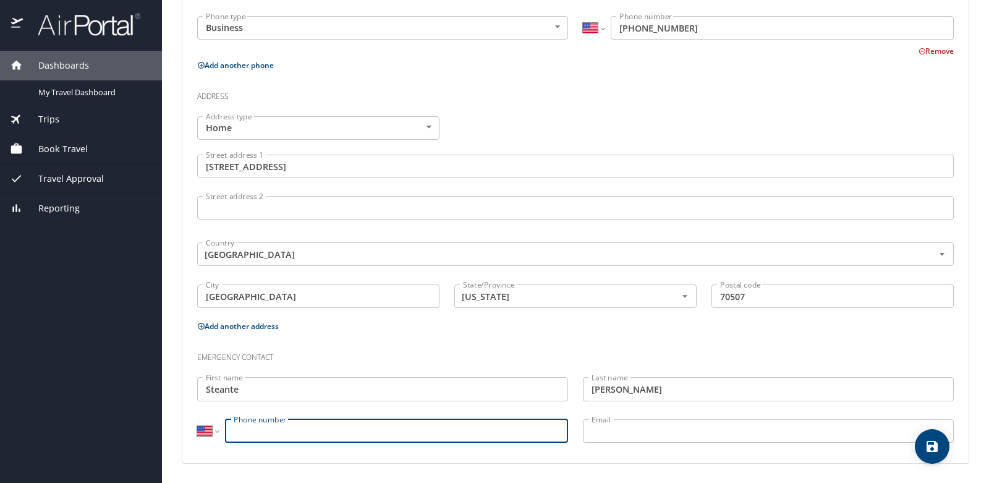
click at [263, 435] on input "Phone number" at bounding box center [396, 430] width 343 height 23
type input "[PHONE_NUMBER]"
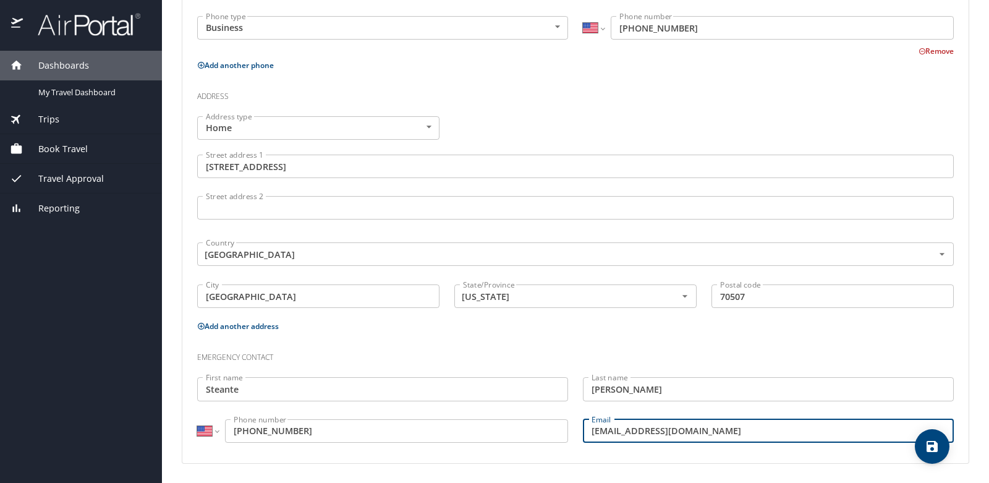
type input "[EMAIL_ADDRESS][DOMAIN_NAME]"
click at [932, 445] on icon "save" at bounding box center [932, 446] width 11 height 11
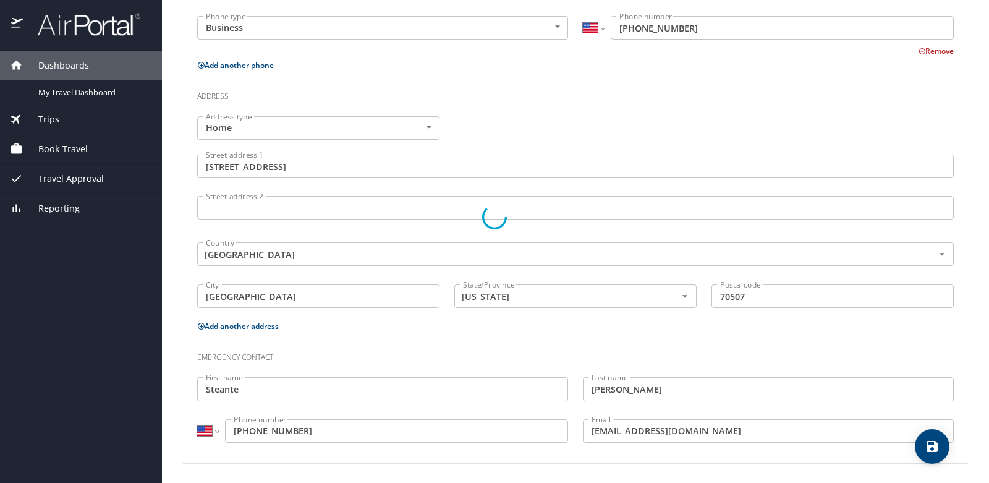
select select "US"
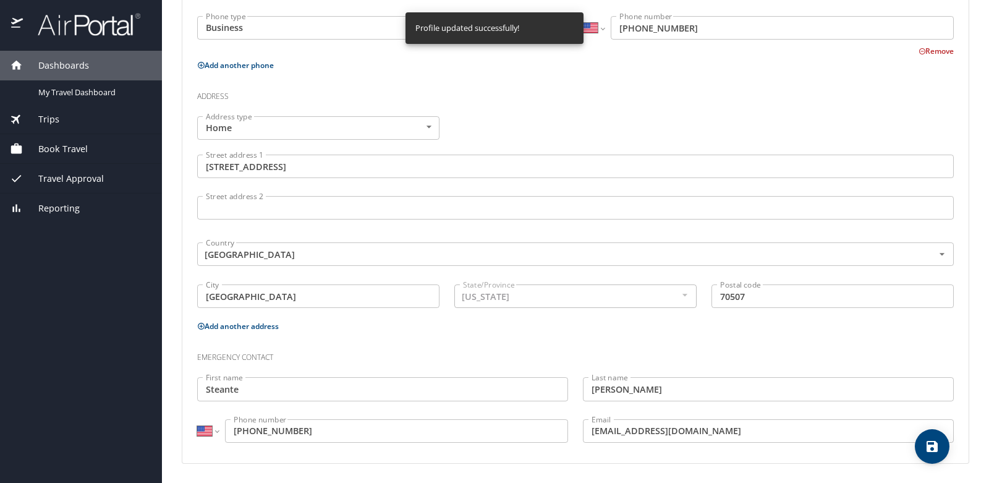
select select "US"
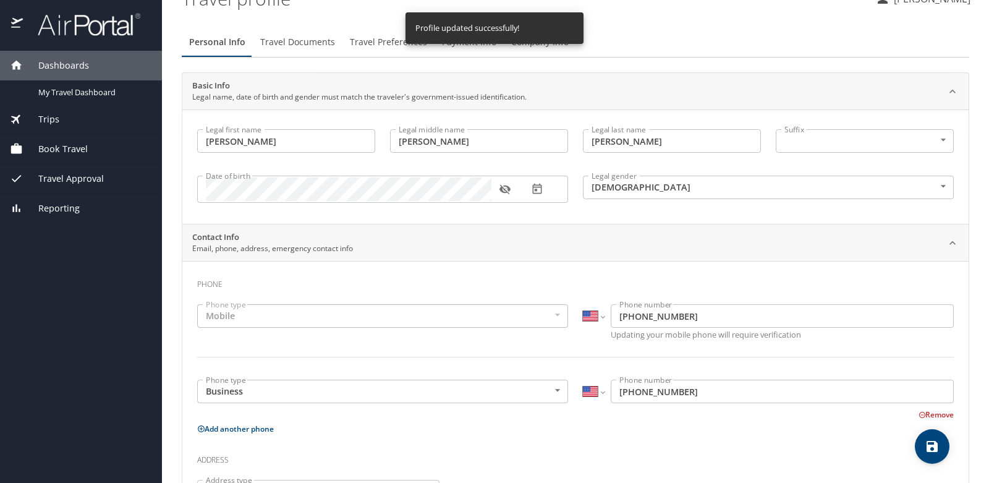
scroll to position [0, 0]
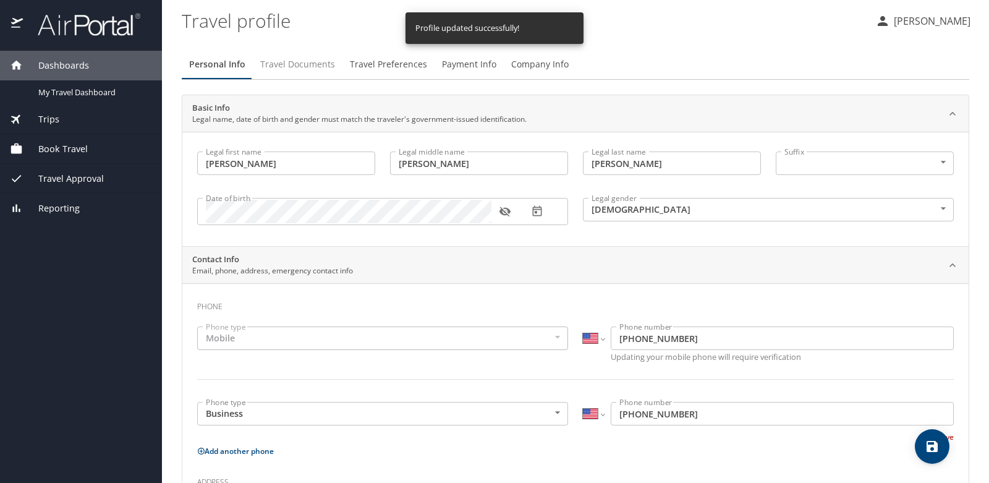
click at [302, 63] on span "Travel Documents" at bounding box center [297, 64] width 75 height 15
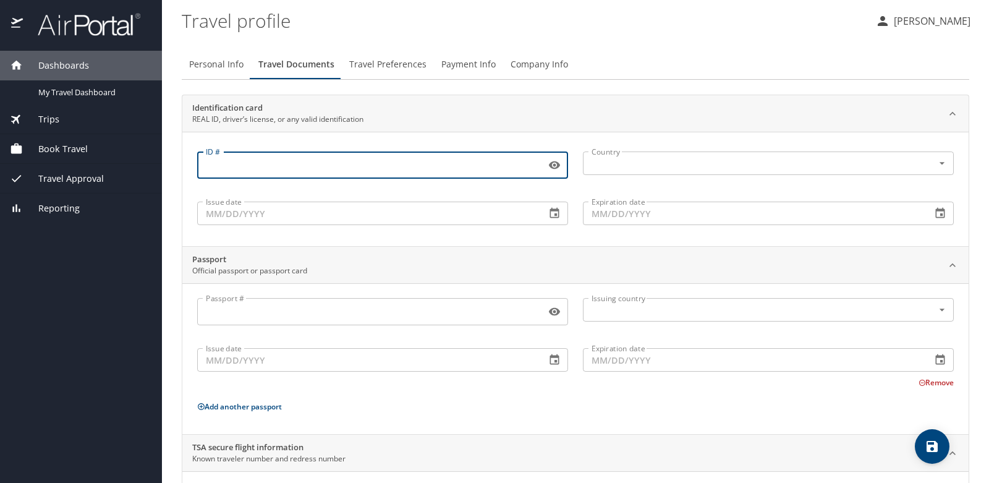
click at [262, 168] on input "ID #" at bounding box center [369, 164] width 344 height 23
type input "010242033"
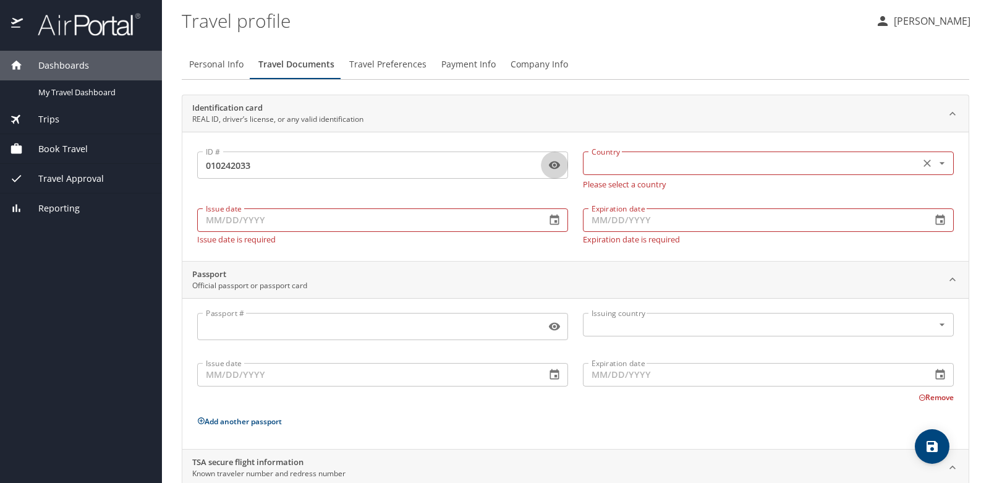
click at [600, 176] on div "Country Country" at bounding box center [768, 162] width 371 height 31
click at [606, 156] on input "text" at bounding box center [750, 163] width 327 height 16
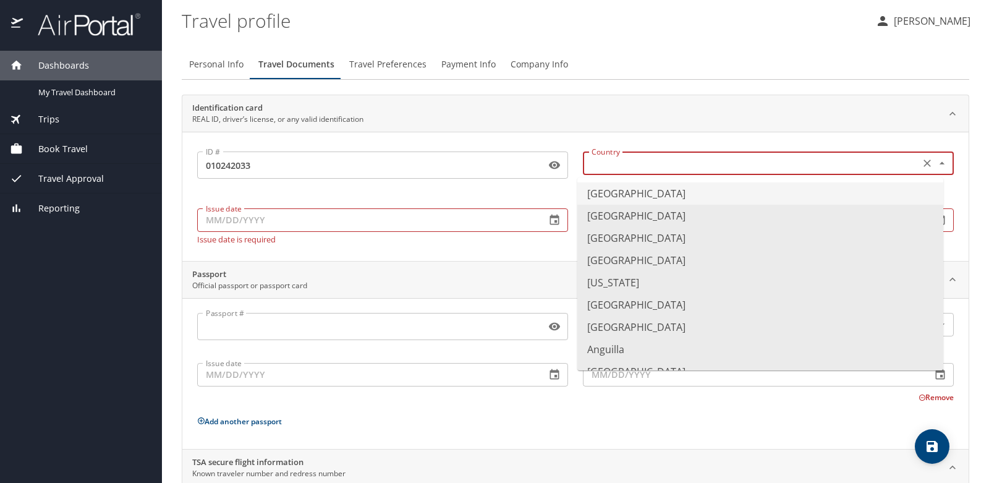
click at [616, 190] on li "[GEOGRAPHIC_DATA]" at bounding box center [760, 193] width 366 height 22
type input "[GEOGRAPHIC_DATA]"
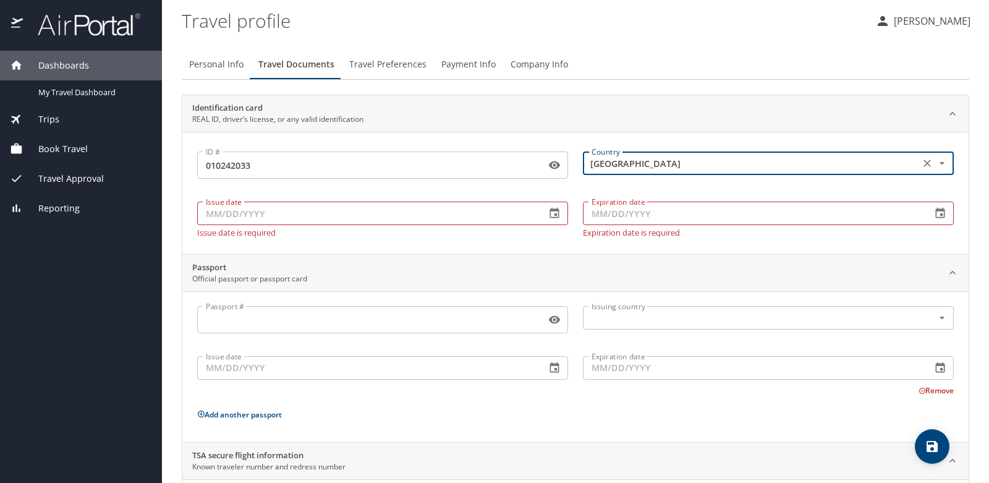
click at [447, 215] on input "Issue date" at bounding box center [366, 213] width 339 height 23
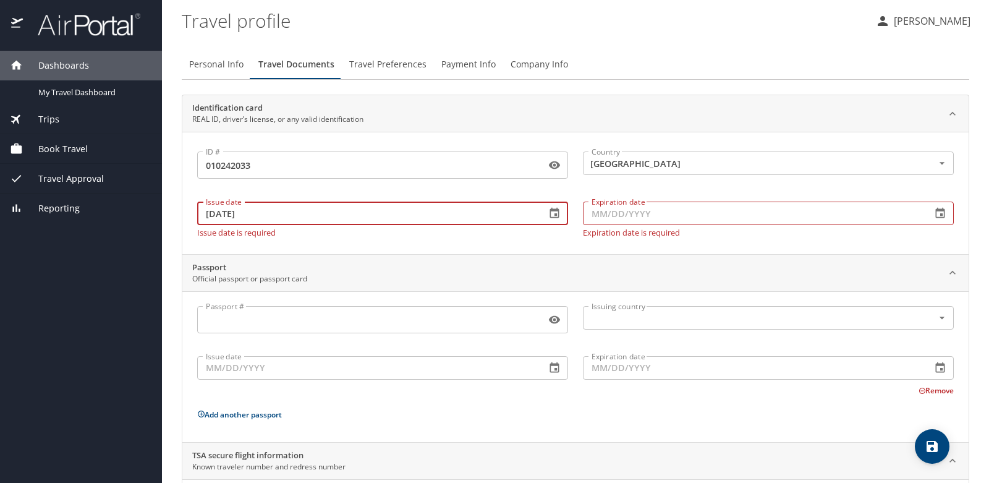
type input "[DATE]"
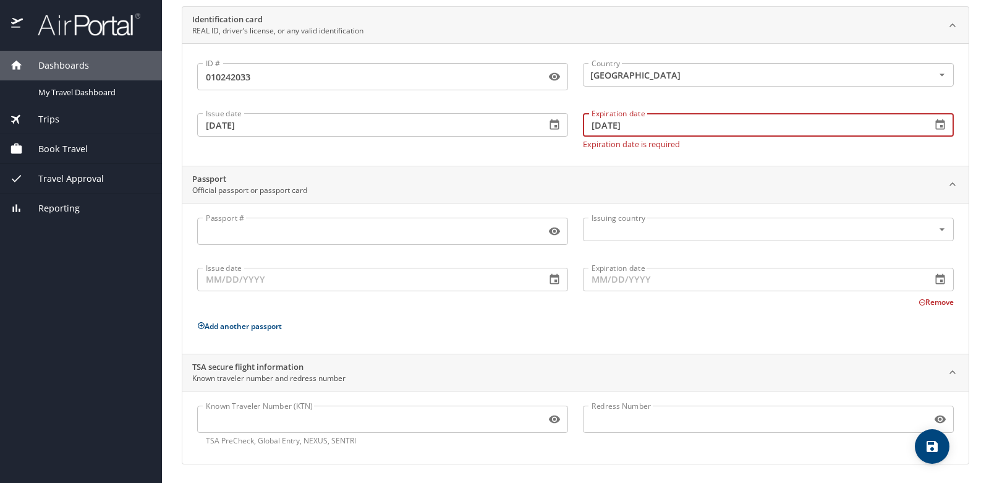
scroll to position [89, 0]
type input "[DATE]"
click at [279, 235] on input "Passport #" at bounding box center [369, 230] width 344 height 23
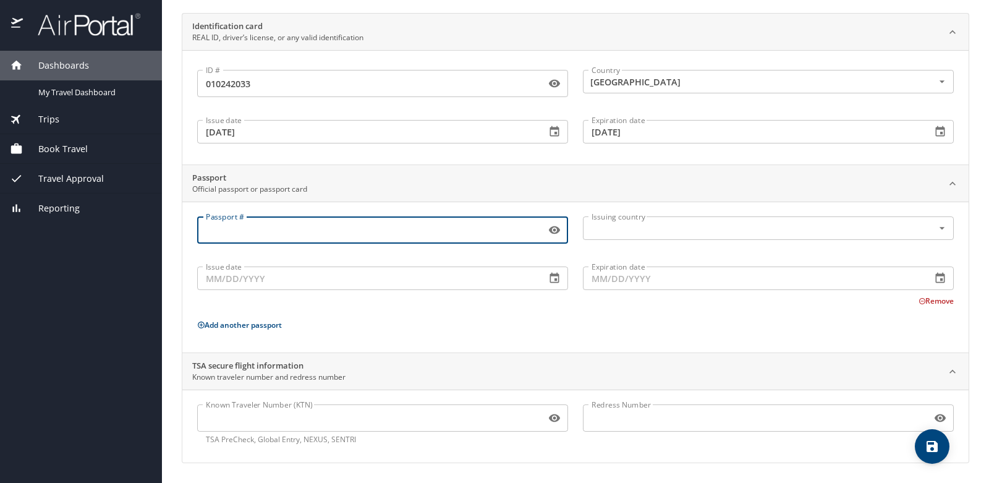
click at [279, 235] on input "Passport #" at bounding box center [369, 229] width 344 height 23
type input "669061603"
click at [628, 227] on input "text" at bounding box center [750, 228] width 327 height 16
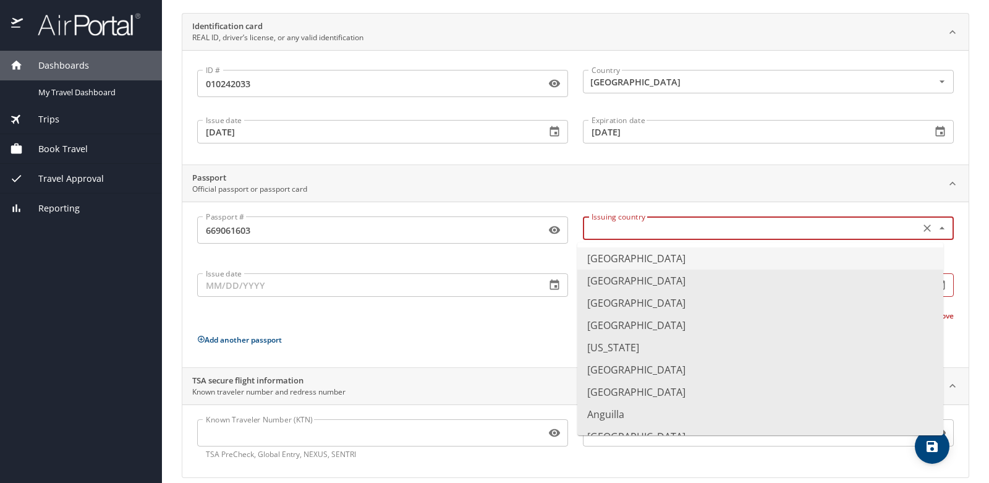
click at [631, 261] on li "[GEOGRAPHIC_DATA]" at bounding box center [760, 258] width 366 height 22
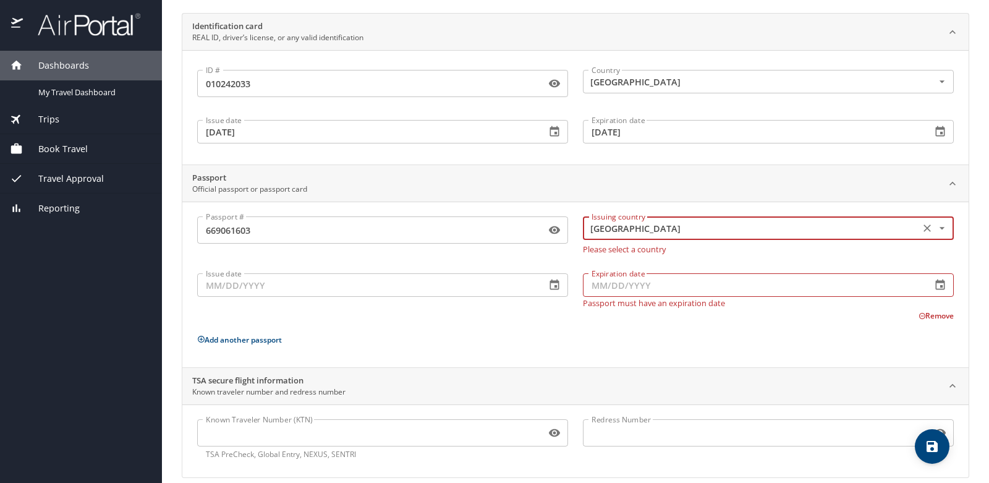
type input "[GEOGRAPHIC_DATA]"
click at [373, 289] on input "Issue date" at bounding box center [366, 284] width 339 height 23
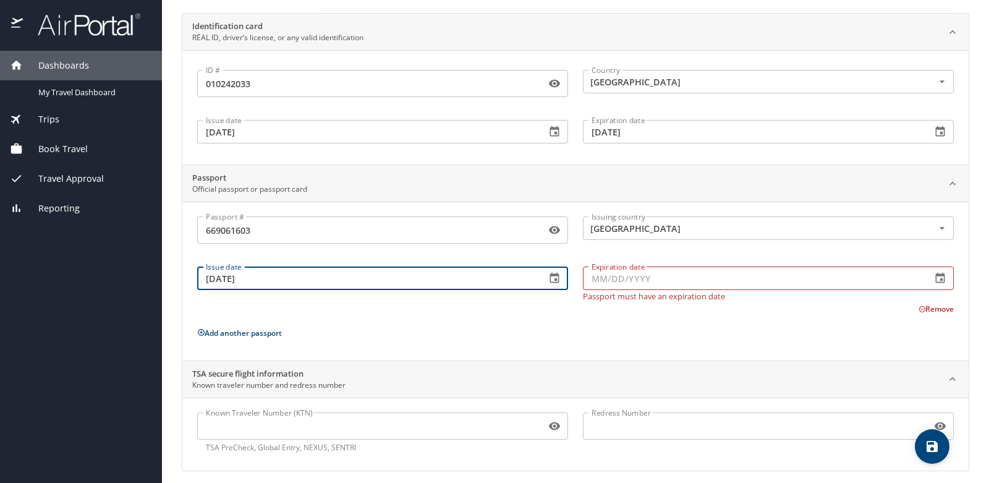
type input "[DATE]"
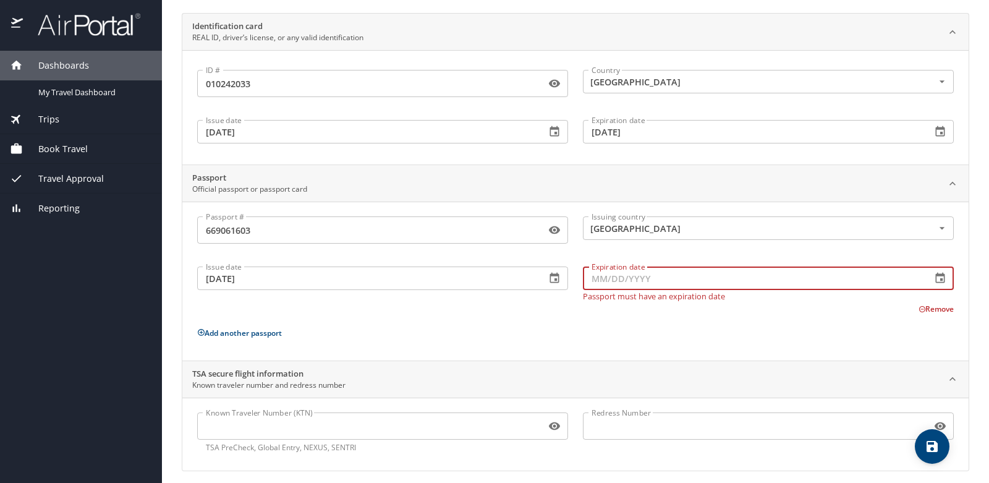
click at [610, 281] on input "Expiration date" at bounding box center [752, 277] width 339 height 23
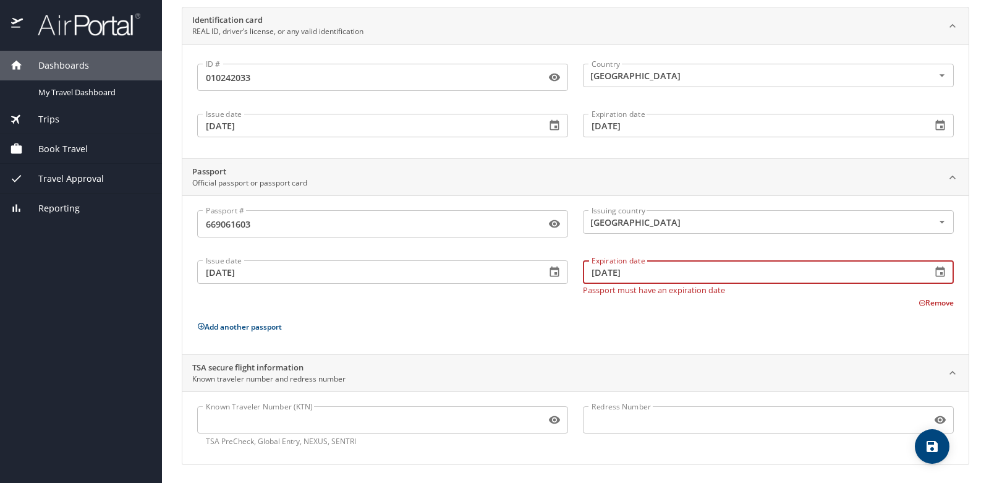
scroll to position [89, 0]
type input "[DATE]"
click at [936, 448] on icon "save" at bounding box center [932, 446] width 11 height 11
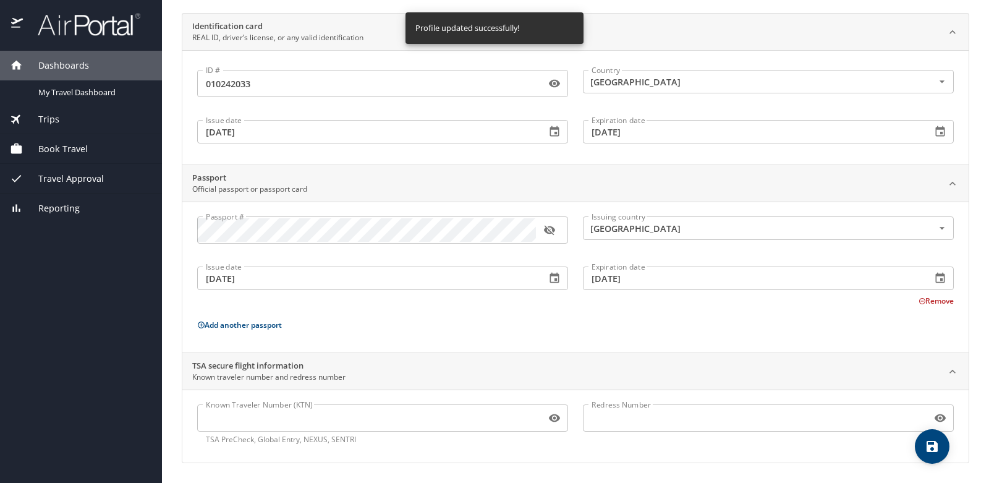
scroll to position [0, 0]
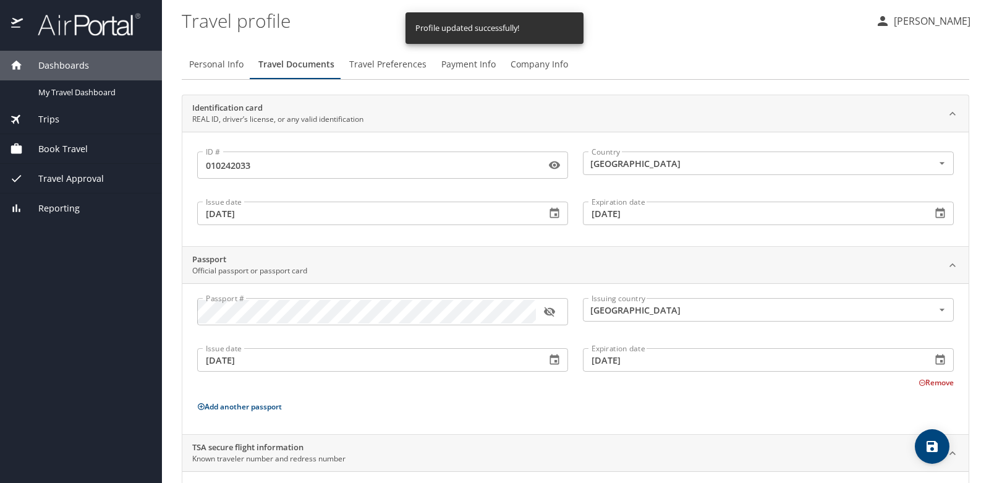
click at [390, 66] on span "Travel Preferences" at bounding box center [387, 64] width 77 height 15
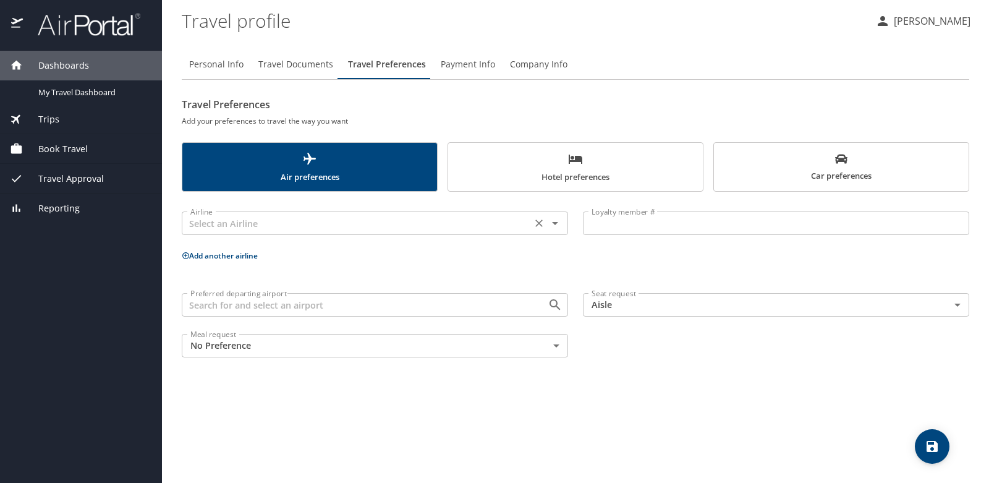
click at [555, 221] on icon "Open" at bounding box center [555, 223] width 15 height 15
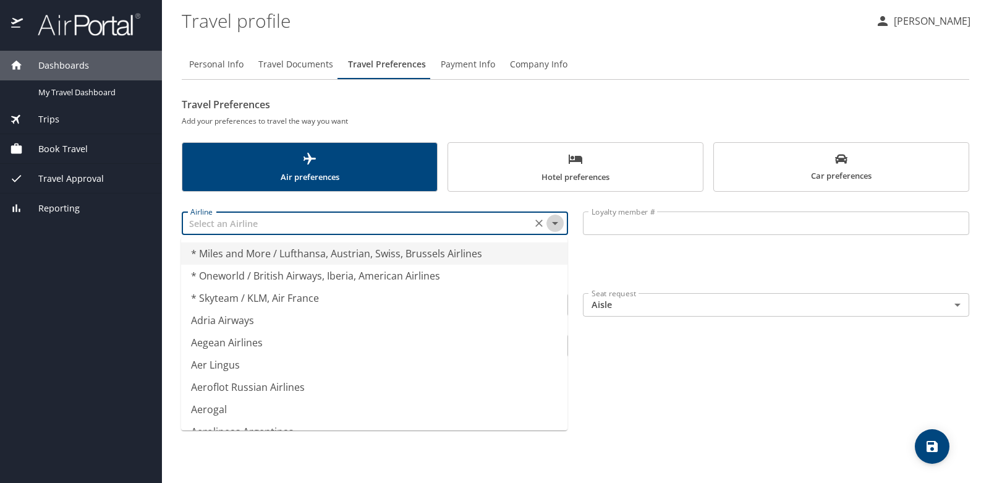
click at [555, 221] on icon "Close" at bounding box center [555, 223] width 15 height 15
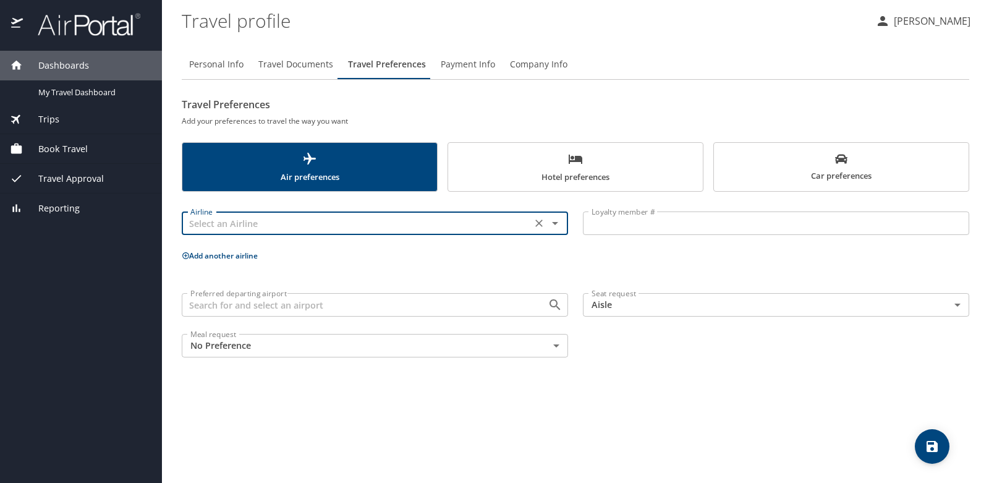
click at [554, 224] on icon "Open" at bounding box center [555, 223] width 6 height 3
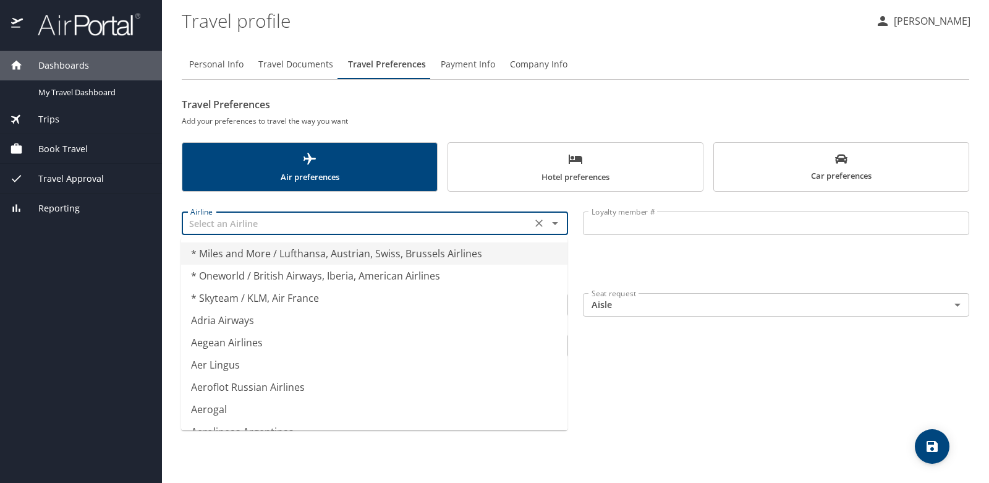
click at [182, 183] on button "Air preferences" at bounding box center [310, 166] width 256 height 49
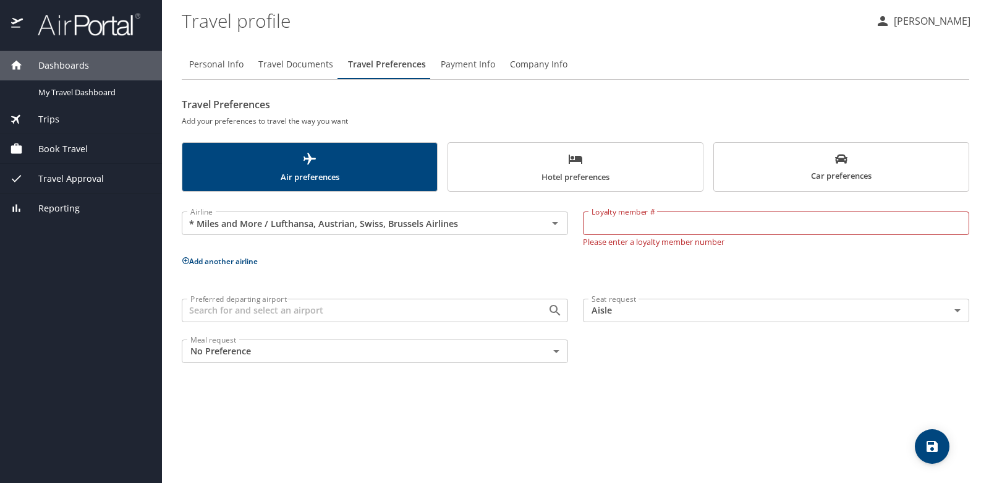
type input "* Miles and More / Lufthansa, Austrian, Swiss, Brussels Airlines"
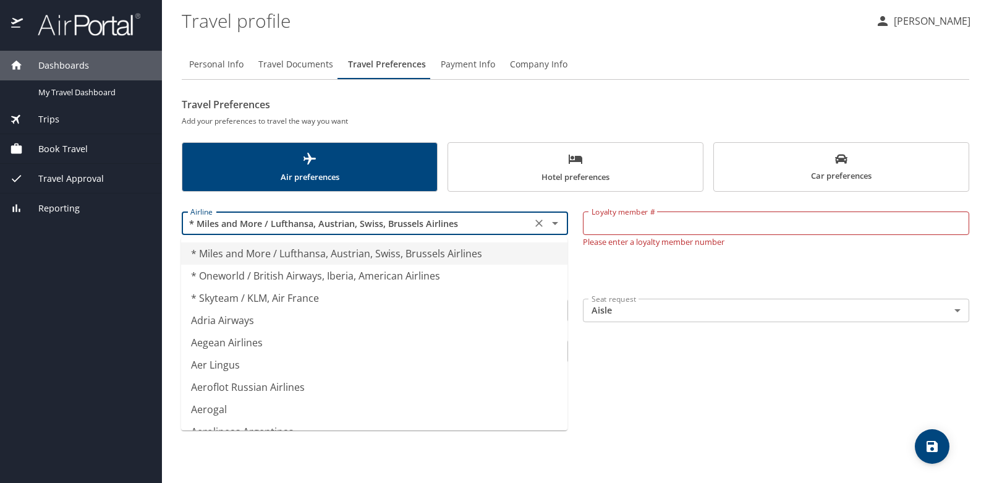
drag, startPoint x: 470, startPoint y: 216, endPoint x: 120, endPoint y: 219, distance: 350.6
click at [120, 219] on div "Dashboards My Travel Dashboard Trips Current / Future Trips Past Trips Trips Mi…" at bounding box center [494, 241] width 989 height 483
click at [545, 113] on h2 "Travel Preferences" at bounding box center [576, 105] width 788 height 20
drag, startPoint x: 465, startPoint y: 226, endPoint x: 70, endPoint y: 192, distance: 396.5
click at [64, 195] on div "Dashboards My Travel Dashboard Trips Current / Future Trips Past Trips Trips Mi…" at bounding box center [494, 241] width 989 height 483
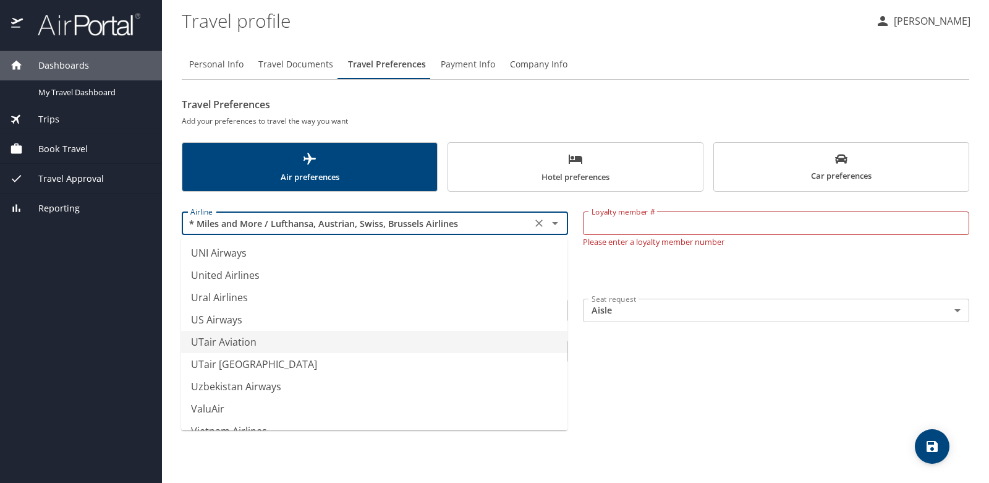
scroll to position [9367, 0]
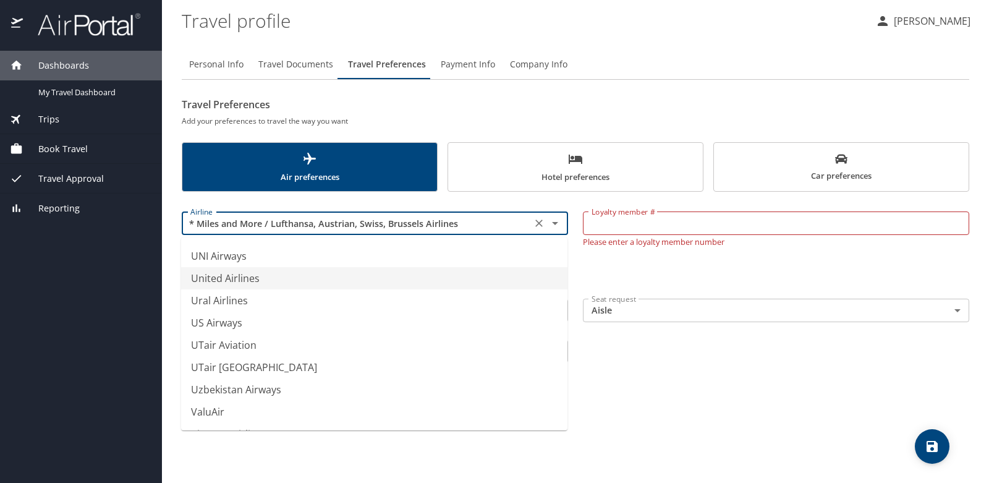
click at [233, 274] on li "United Airlines" at bounding box center [374, 278] width 386 height 22
type input "United Airlines"
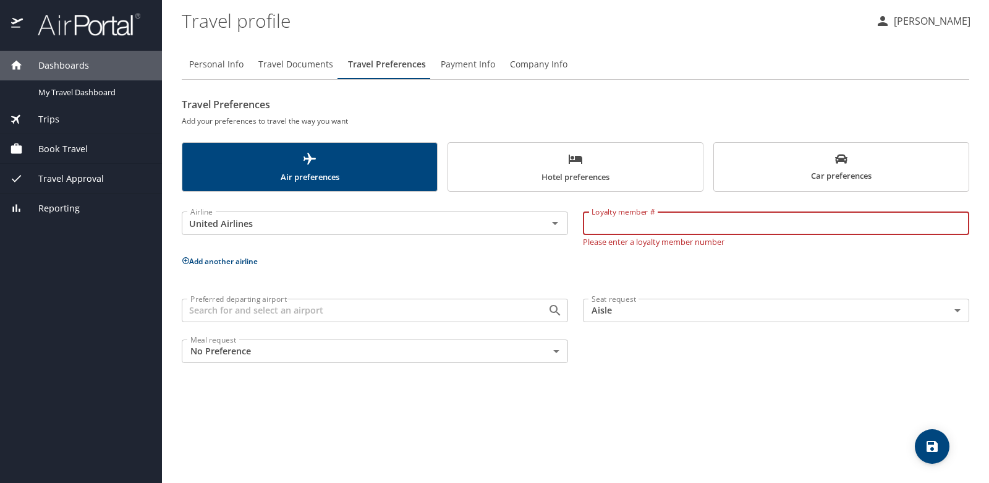
click at [611, 226] on input "Loyalty member #" at bounding box center [776, 222] width 386 height 23
type input "TWN56215"
click at [533, 265] on div "Airline United Airlines Airline Loyalty member # TWN56215 Loyalty member # Plea…" at bounding box center [576, 284] width 788 height 171
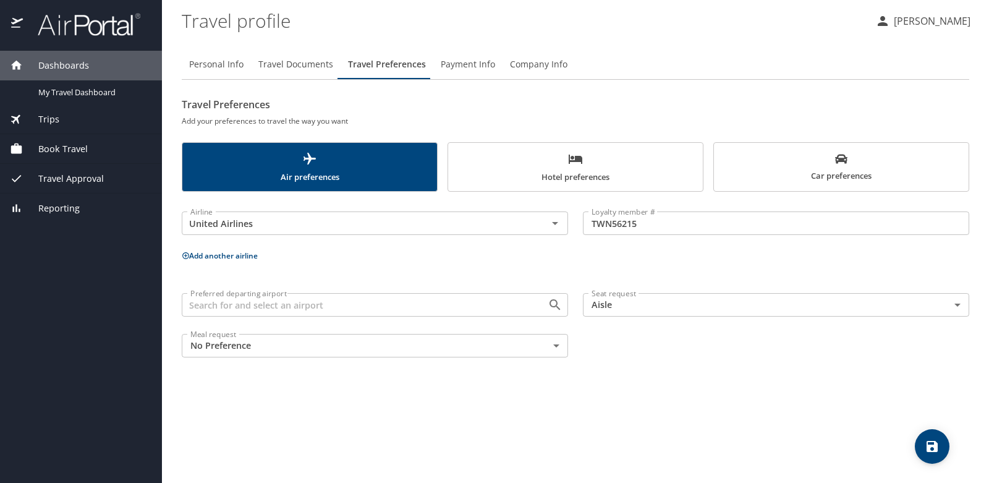
click at [931, 444] on icon "save" at bounding box center [932, 446] width 15 height 15
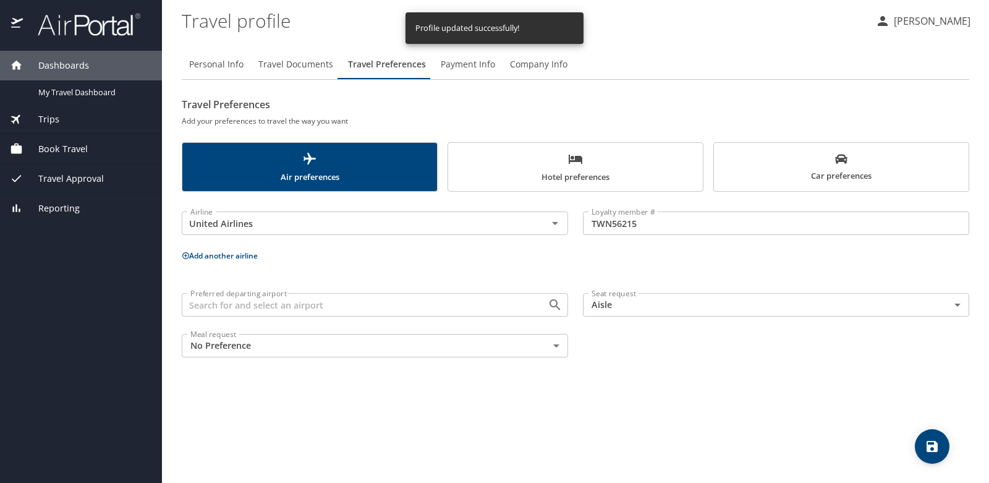
click at [521, 62] on span "Company Info" at bounding box center [538, 64] width 57 height 15
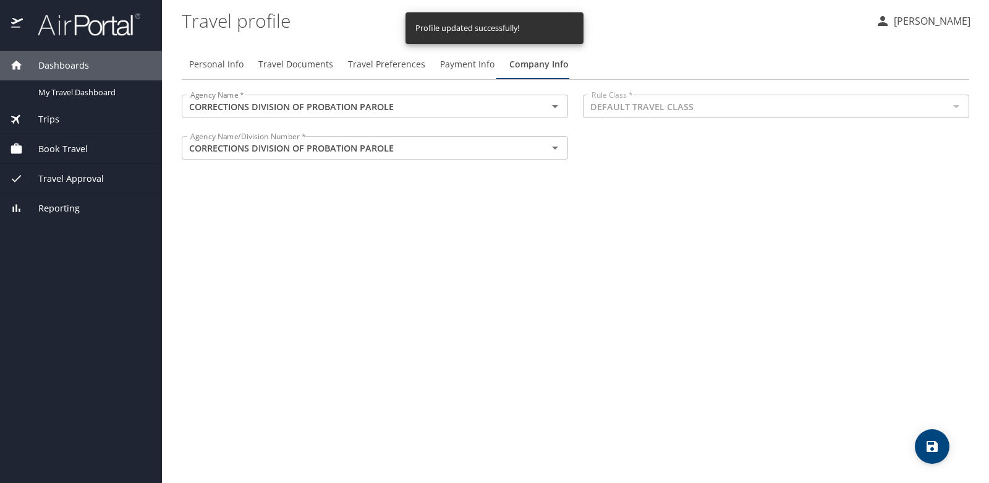
click at [461, 61] on span "Payment Info" at bounding box center [467, 64] width 54 height 15
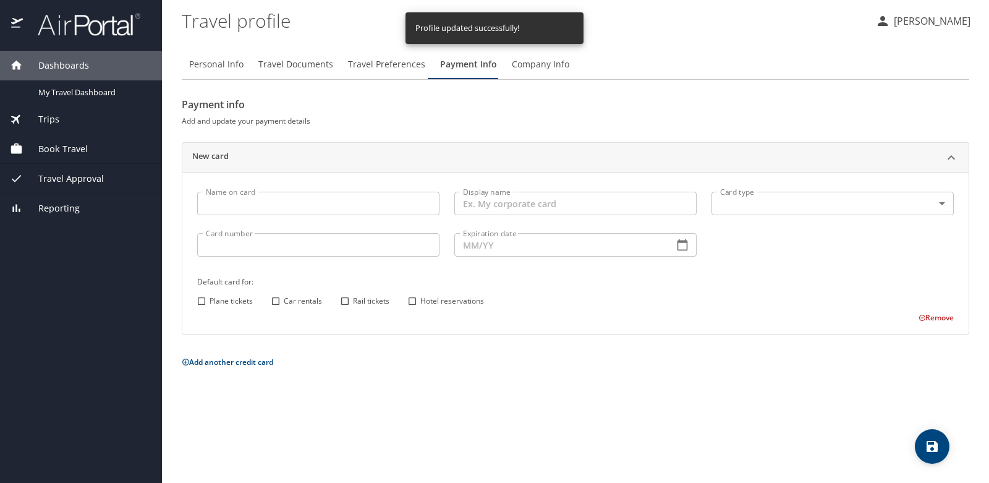
click at [223, 62] on span "Personal Info" at bounding box center [216, 64] width 54 height 15
select select "US"
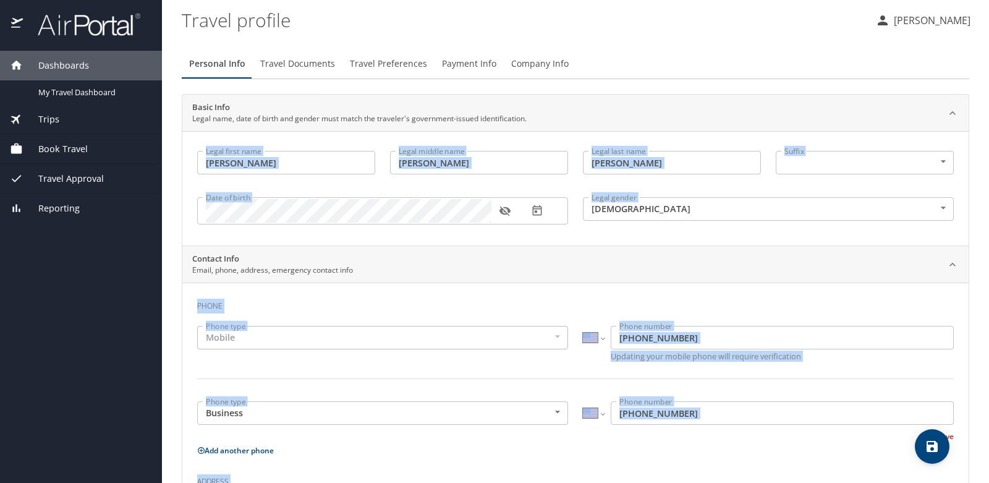
scroll to position [0, 0]
click at [309, 61] on span "Travel Documents" at bounding box center [297, 64] width 75 height 15
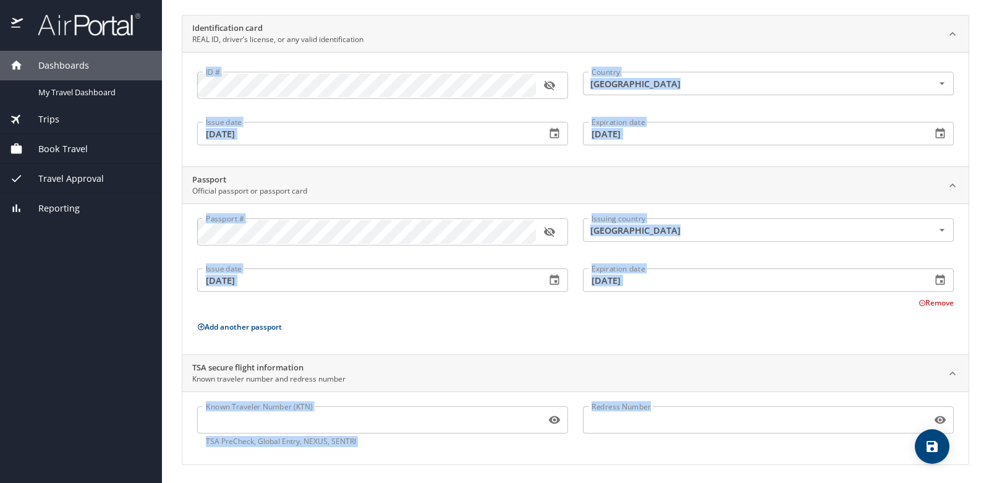
scroll to position [82, 0]
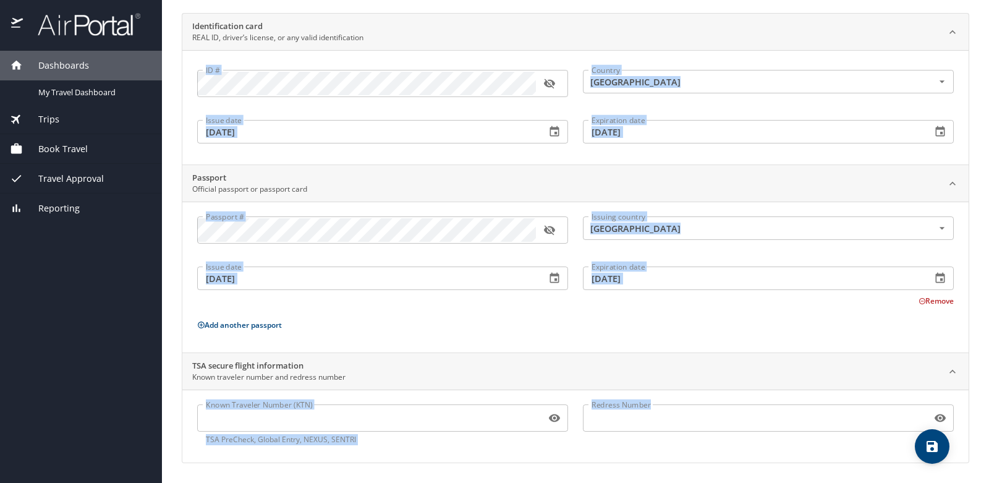
click at [367, 323] on p "Add another passport" at bounding box center [575, 324] width 757 height 15
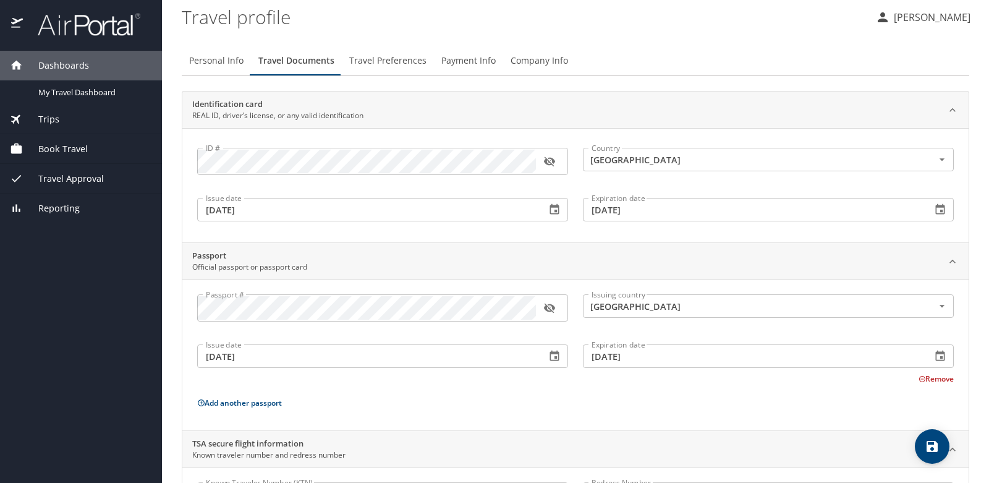
scroll to position [0, 0]
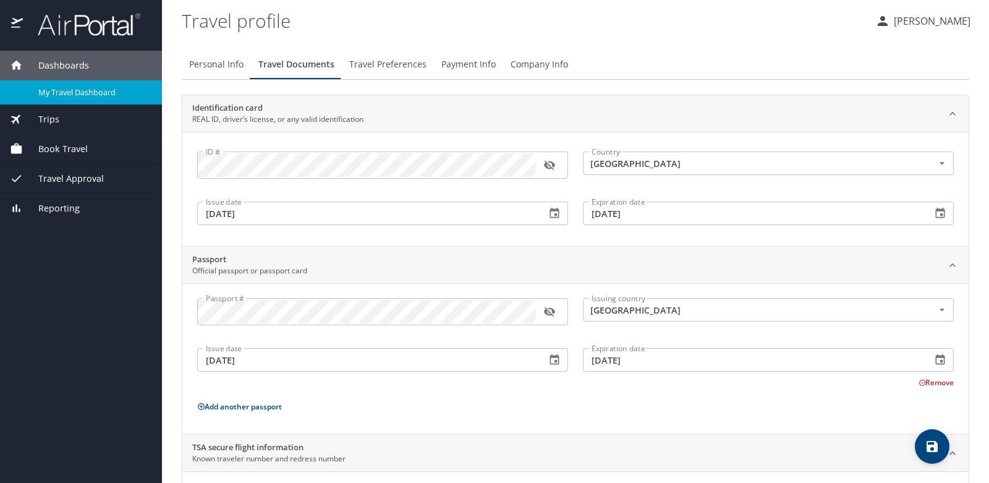
click at [116, 92] on span "My Travel Dashboard" at bounding box center [92, 93] width 109 height 12
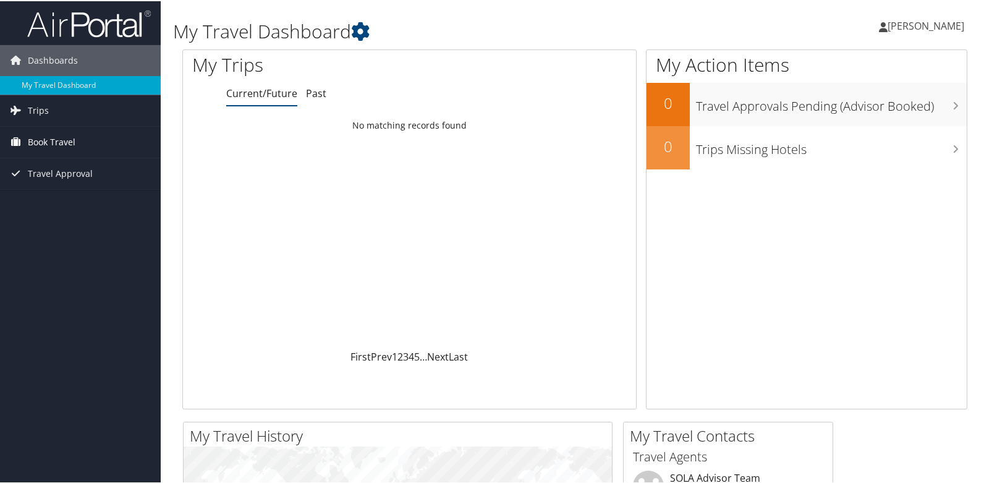
click at [55, 138] on span "Book Travel" at bounding box center [52, 141] width 48 height 31
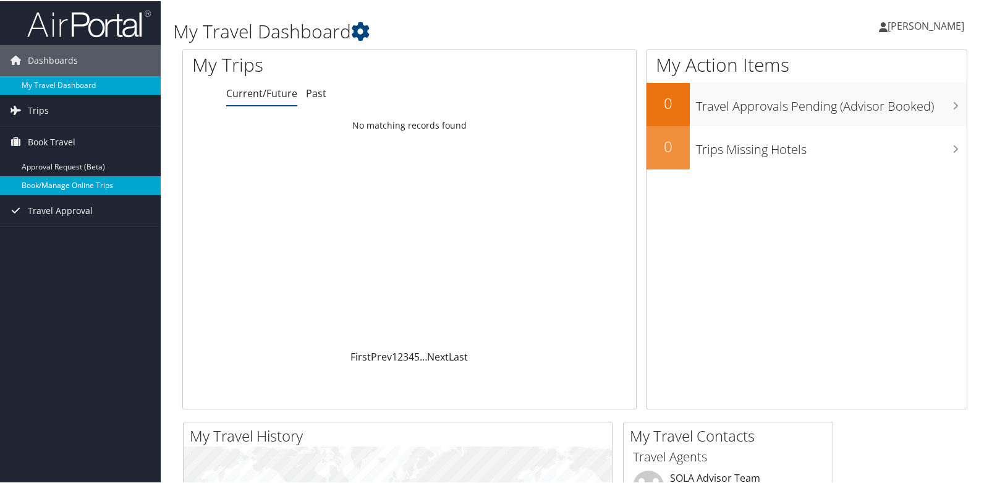
click at [72, 184] on link "Book/Manage Online Trips" at bounding box center [80, 184] width 161 height 19
